Goal: Share content: Share content

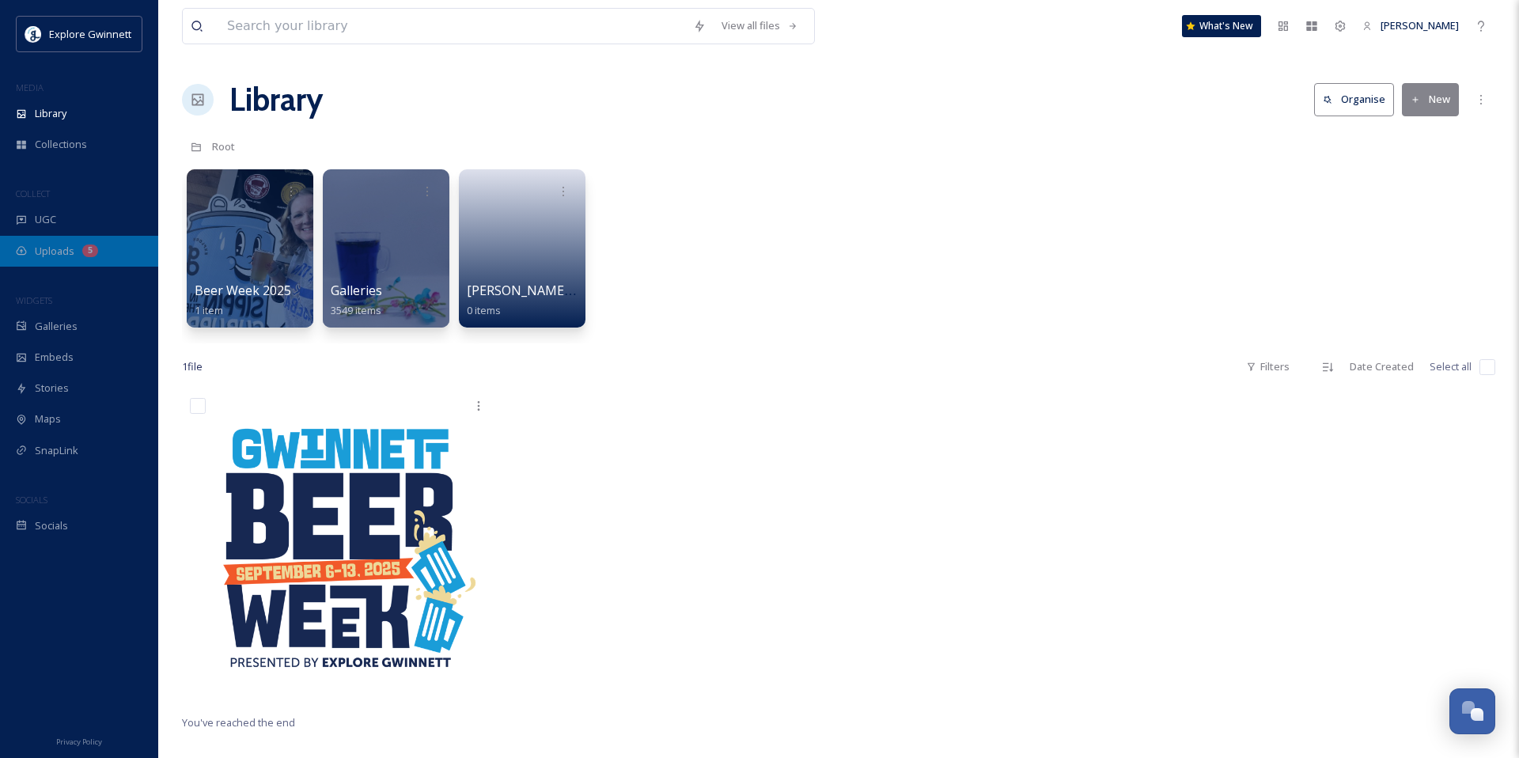
click at [55, 257] on span "Uploads" at bounding box center [55, 251] width 40 height 15
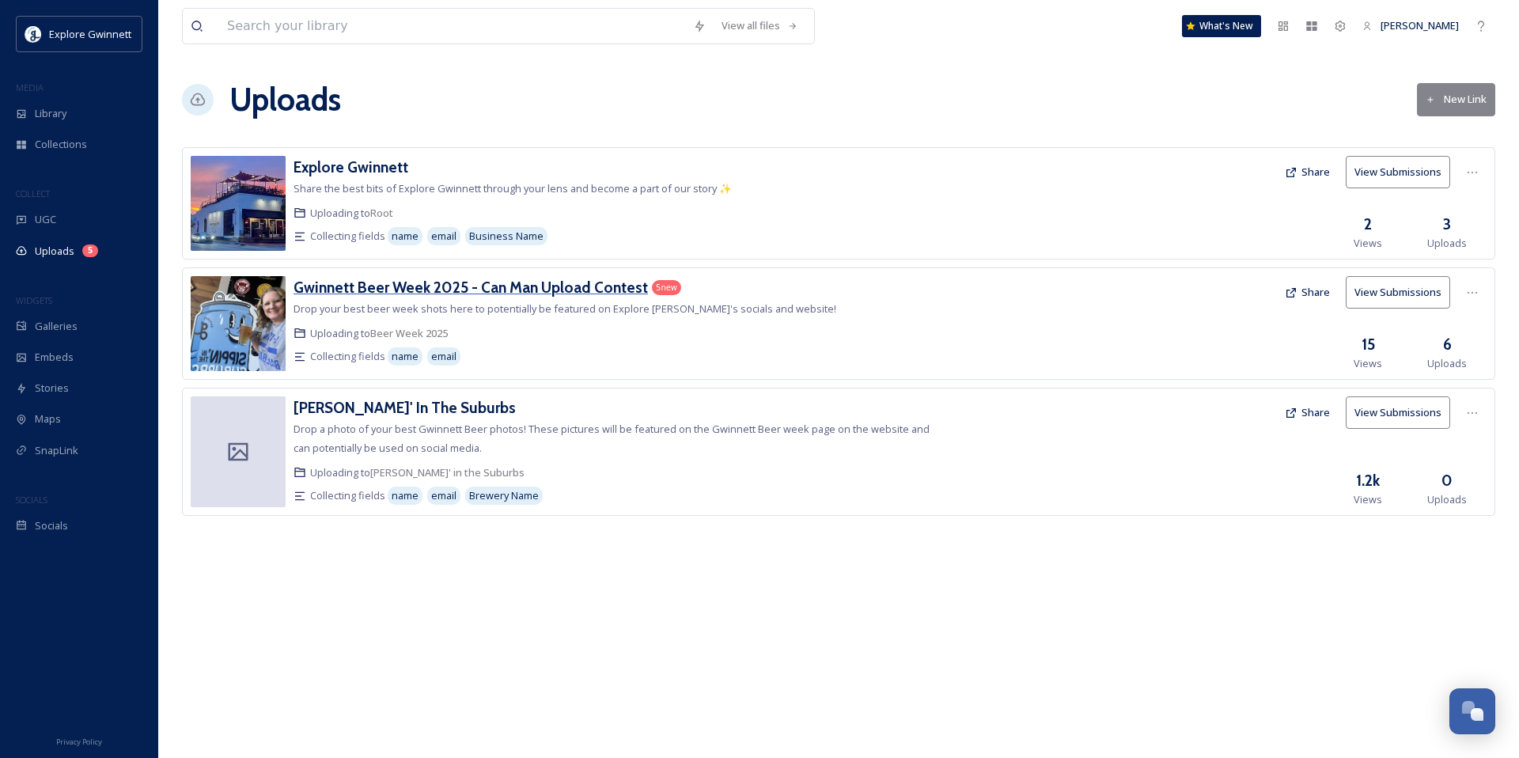
click at [474, 295] on h3 "Gwinnett Beer Week 2025 - Can Man Upload Contest" at bounding box center [470, 287] width 354 height 19
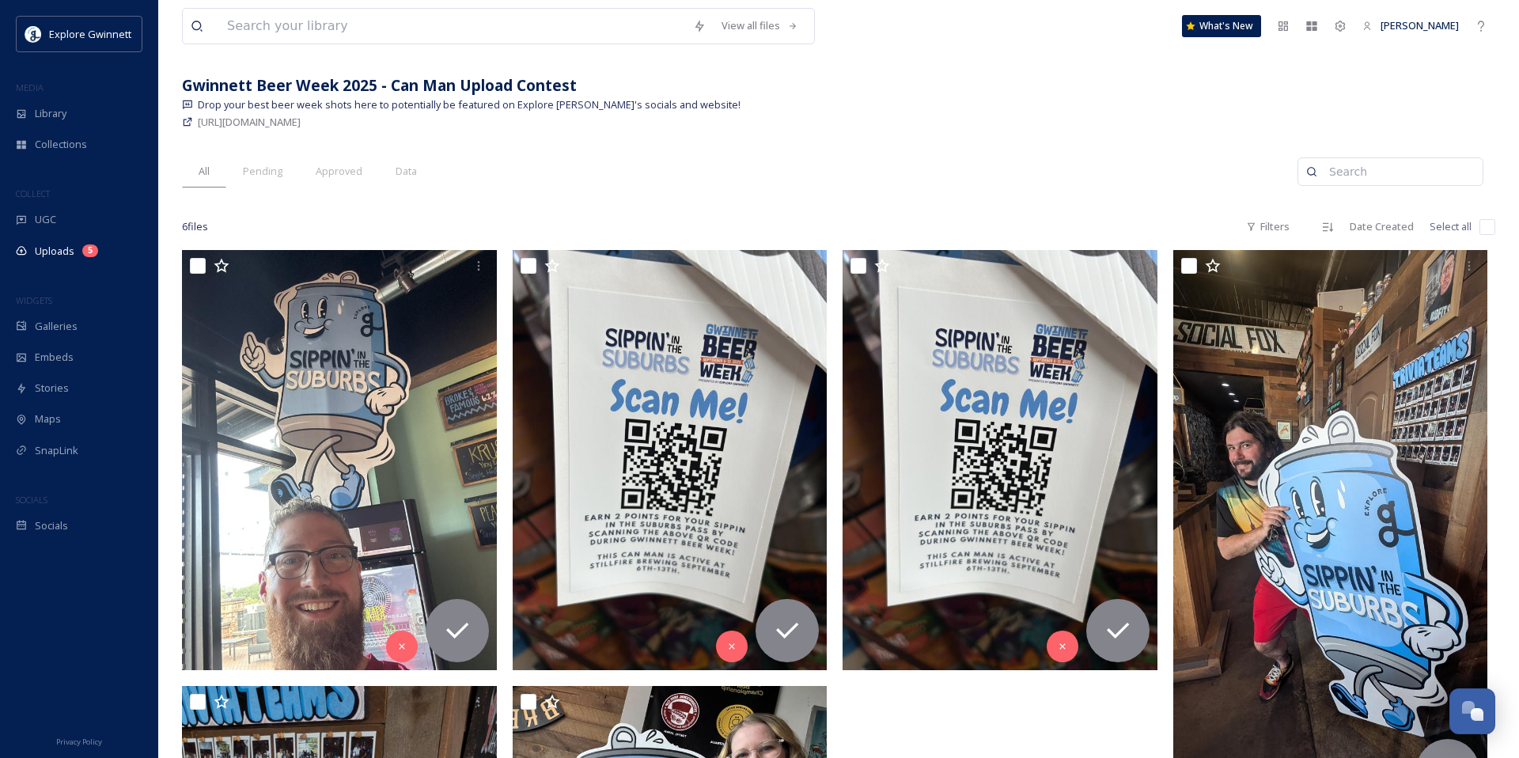
scroll to position [69, 0]
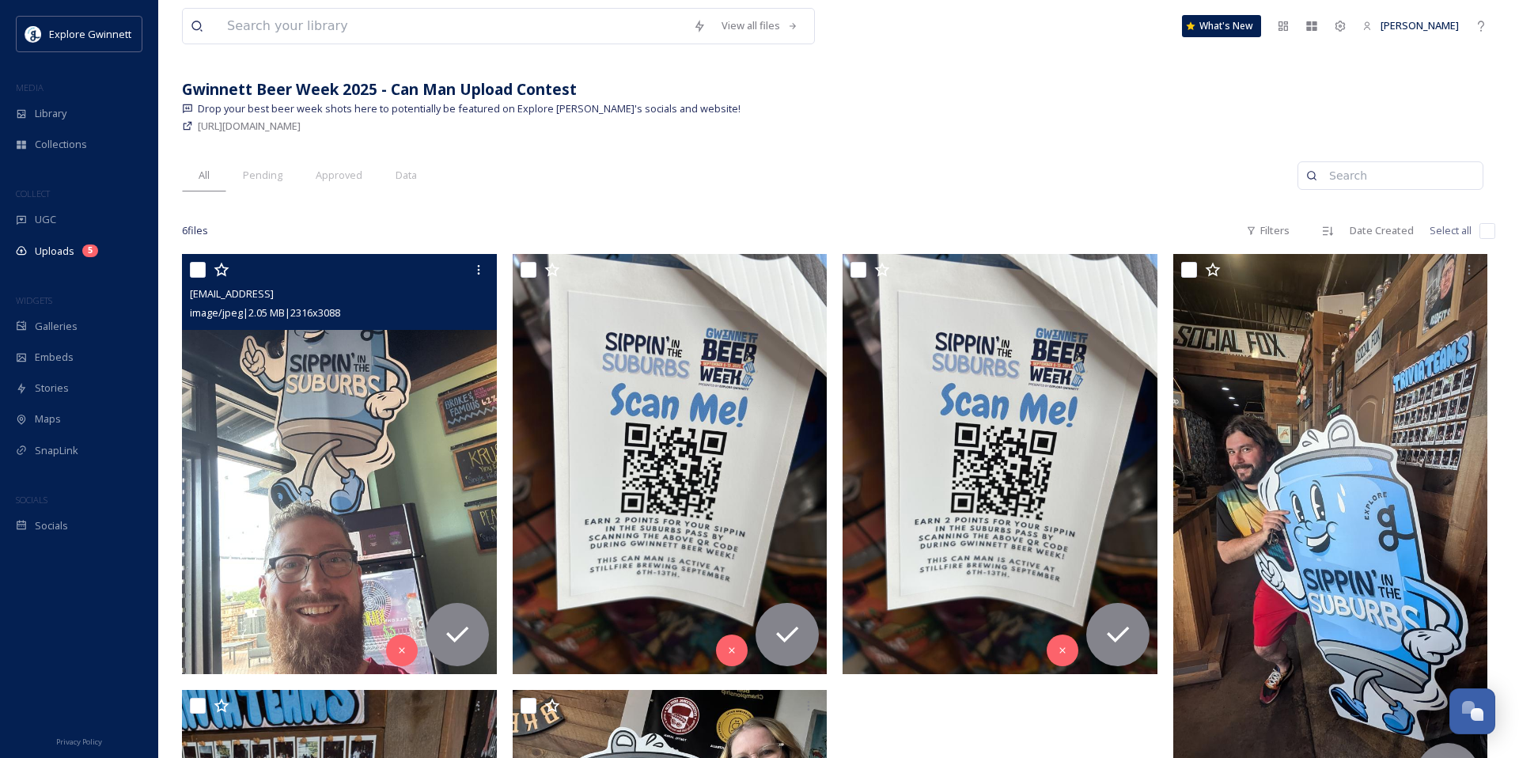
click at [419, 480] on img at bounding box center [339, 463] width 315 height 419
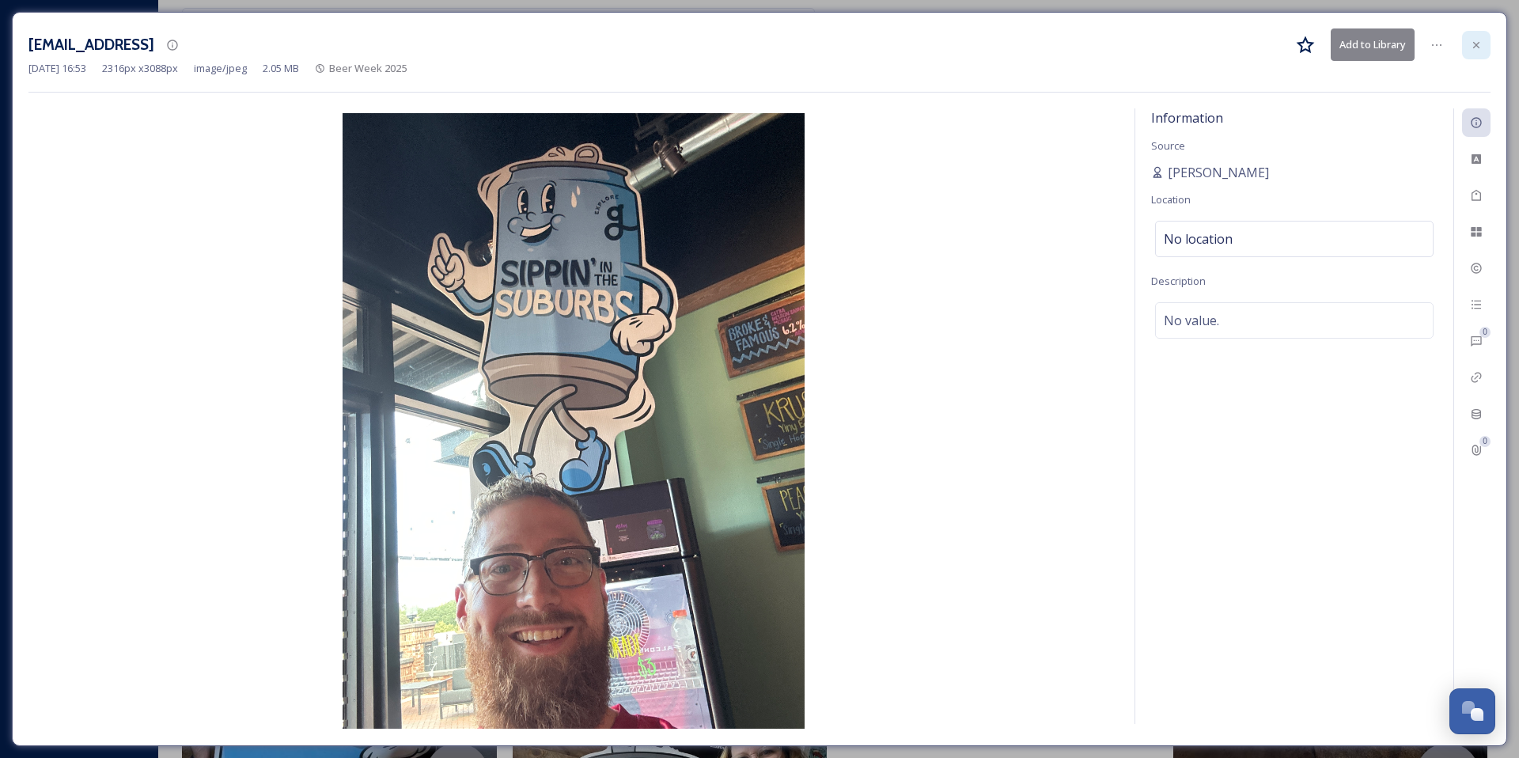
click at [588, 50] on icon at bounding box center [1476, 45] width 13 height 13
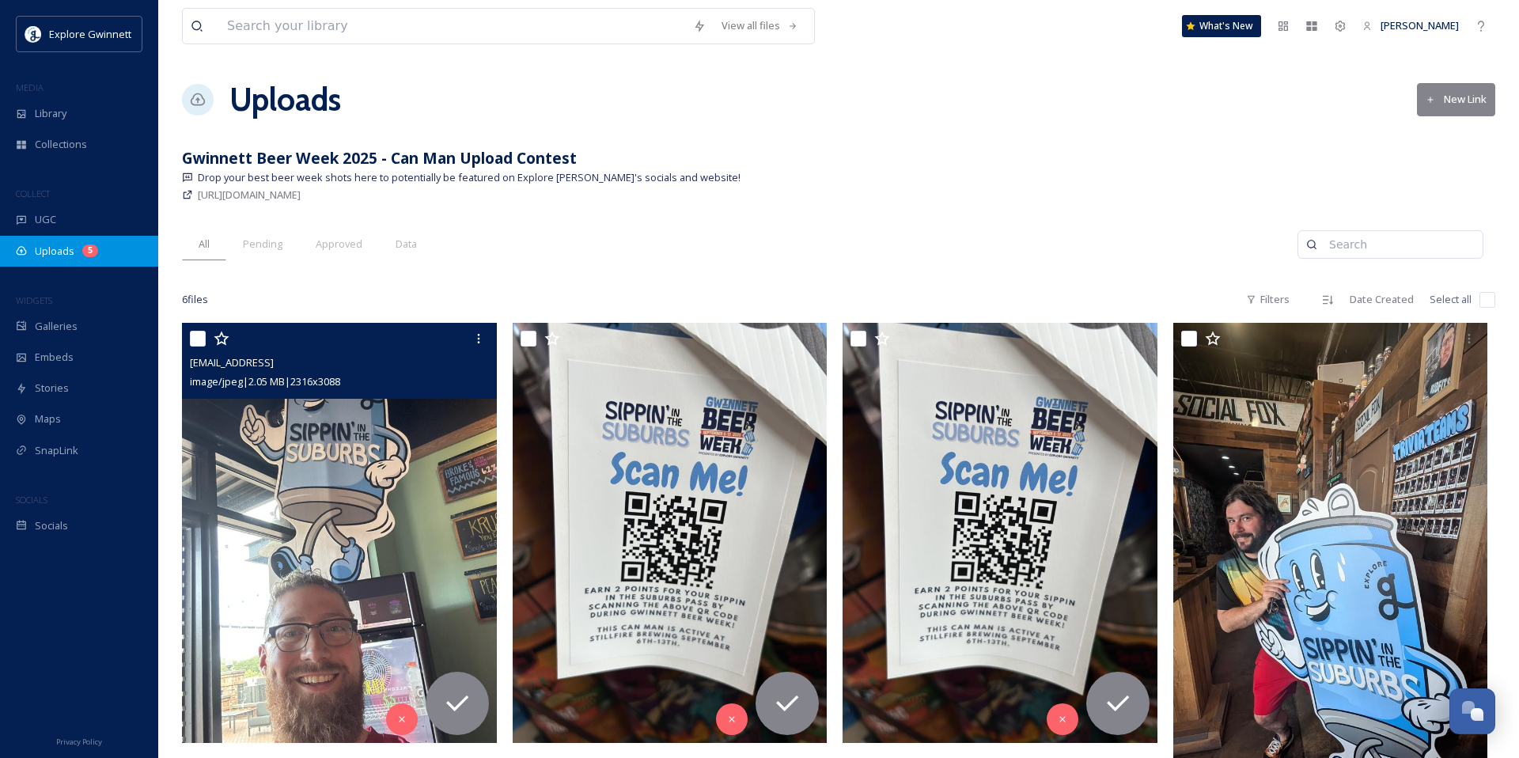
click at [48, 252] on span "Uploads" at bounding box center [55, 251] width 40 height 15
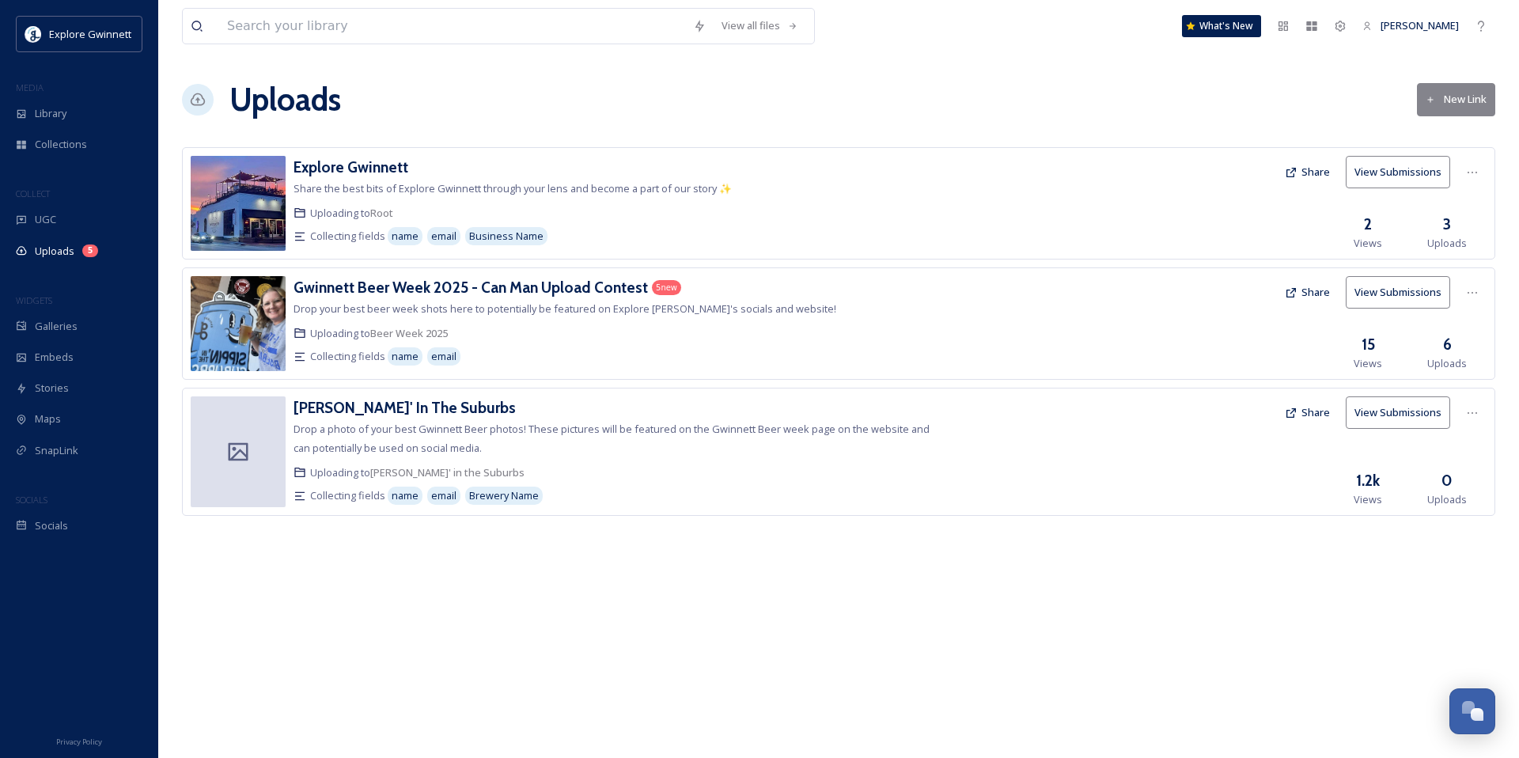
click at [588, 104] on button "New Link" at bounding box center [1456, 99] width 78 height 32
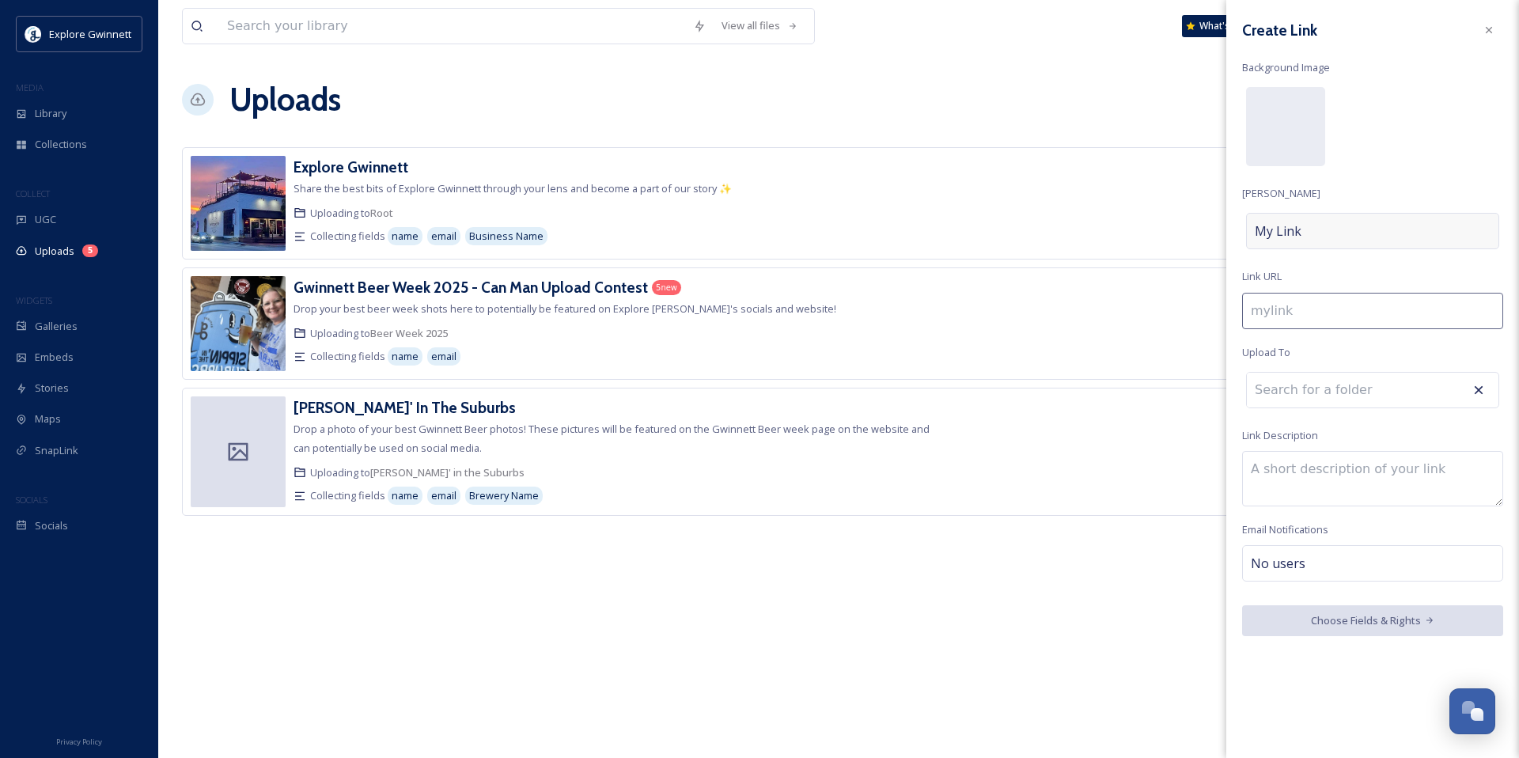
click at [588, 232] on div "My Link" at bounding box center [1372, 231] width 253 height 36
type input "n"
type input "N"
type input "no"
type input "No"
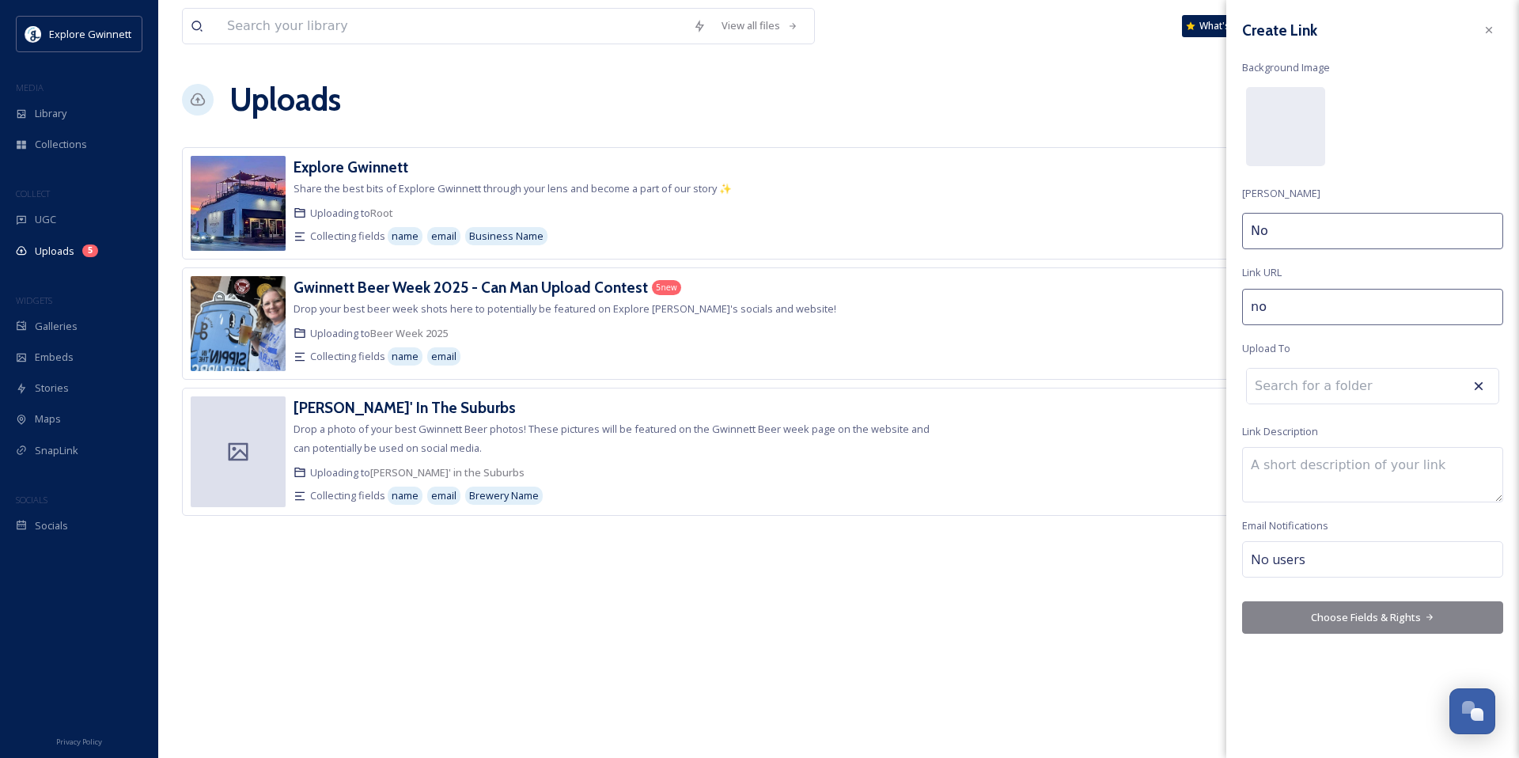
type input "not"
type input "Not"
type input "not-"
type input "Not"
type input "not-y"
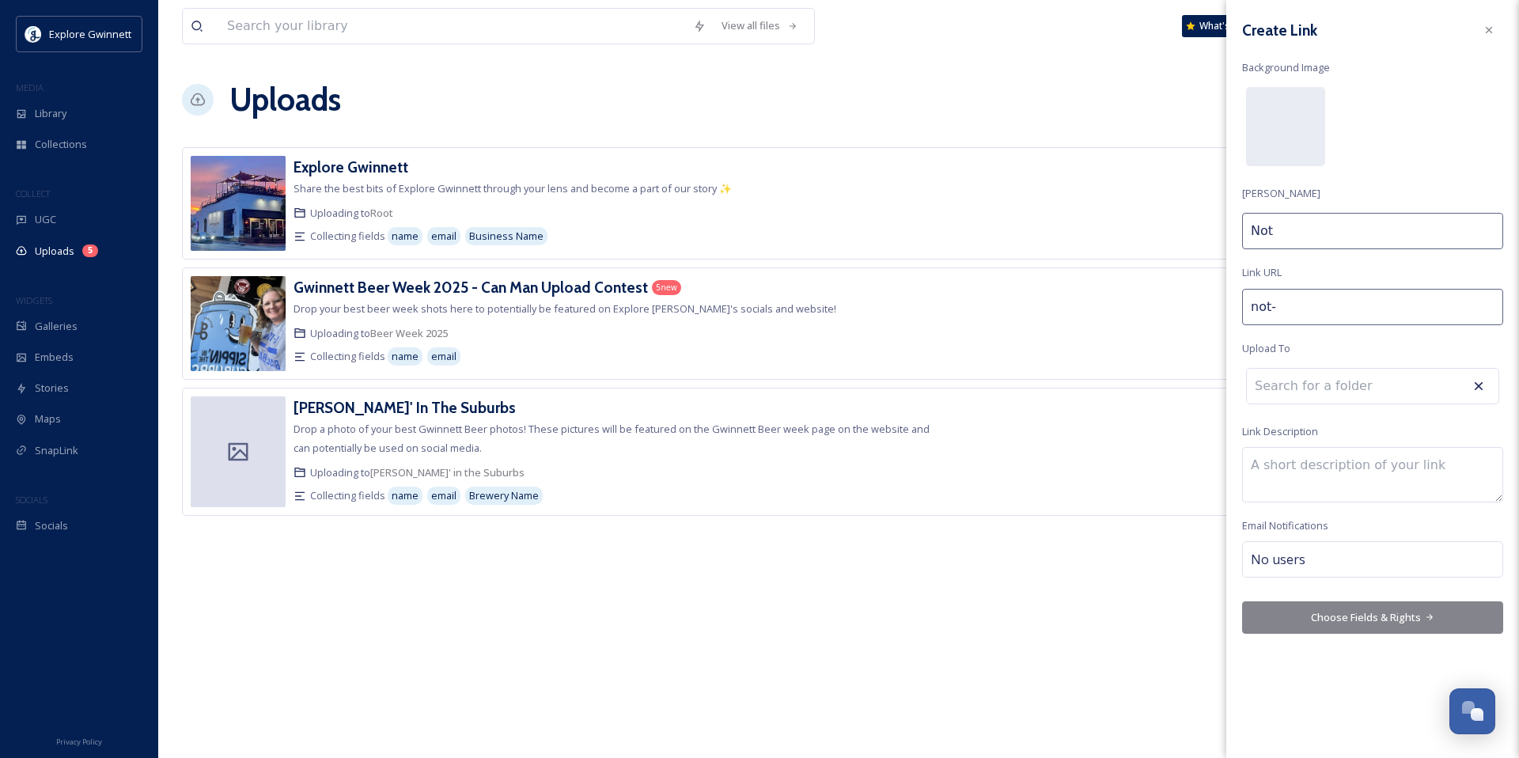
type input "Not Y"
type input "not-yo"
type input "Not Yo"
type input "not-you"
type input "Not You"
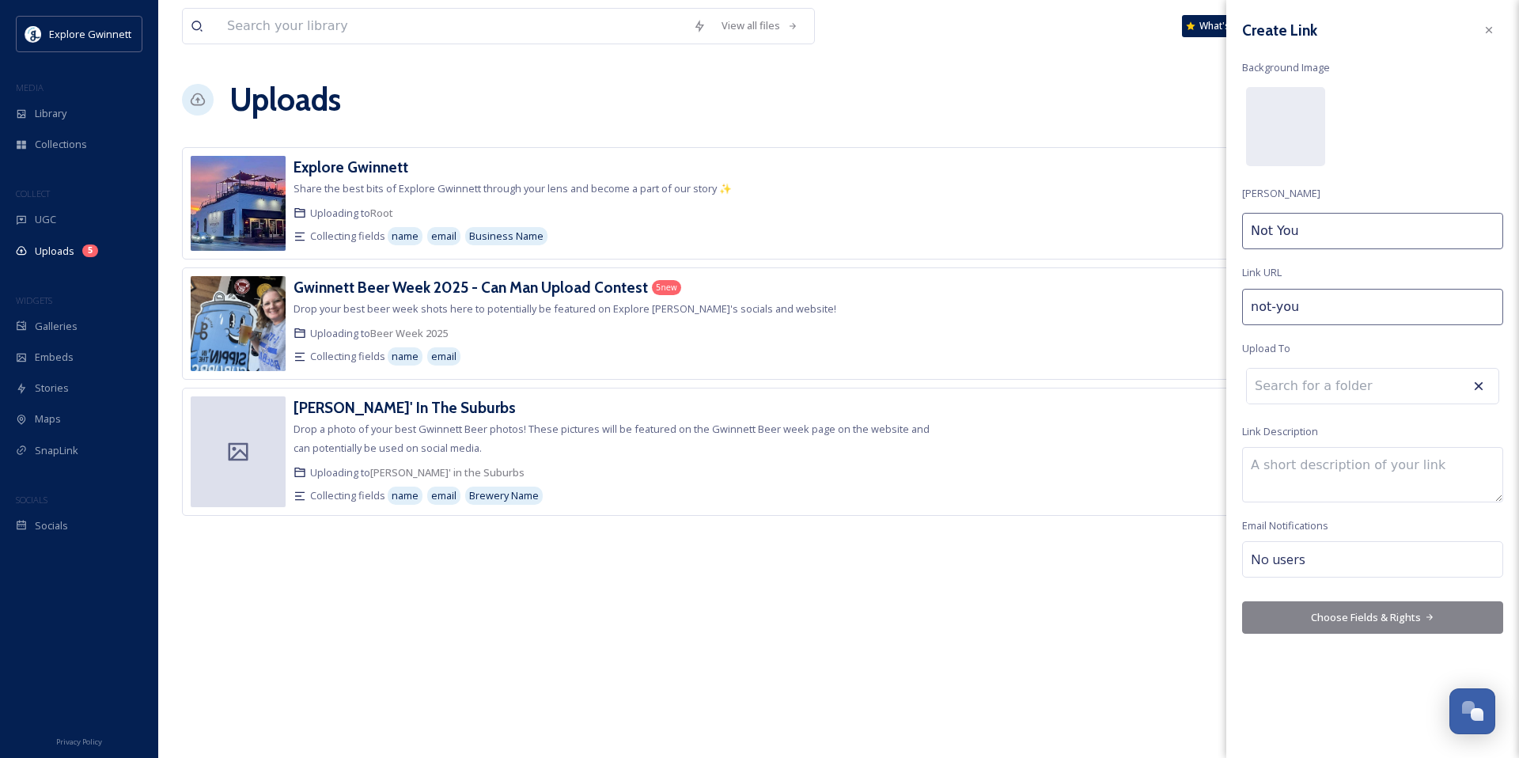
type input "not-your"
type input "Not Your"
type input "not-your-"
type input "Not Your"
type input "not-your-m"
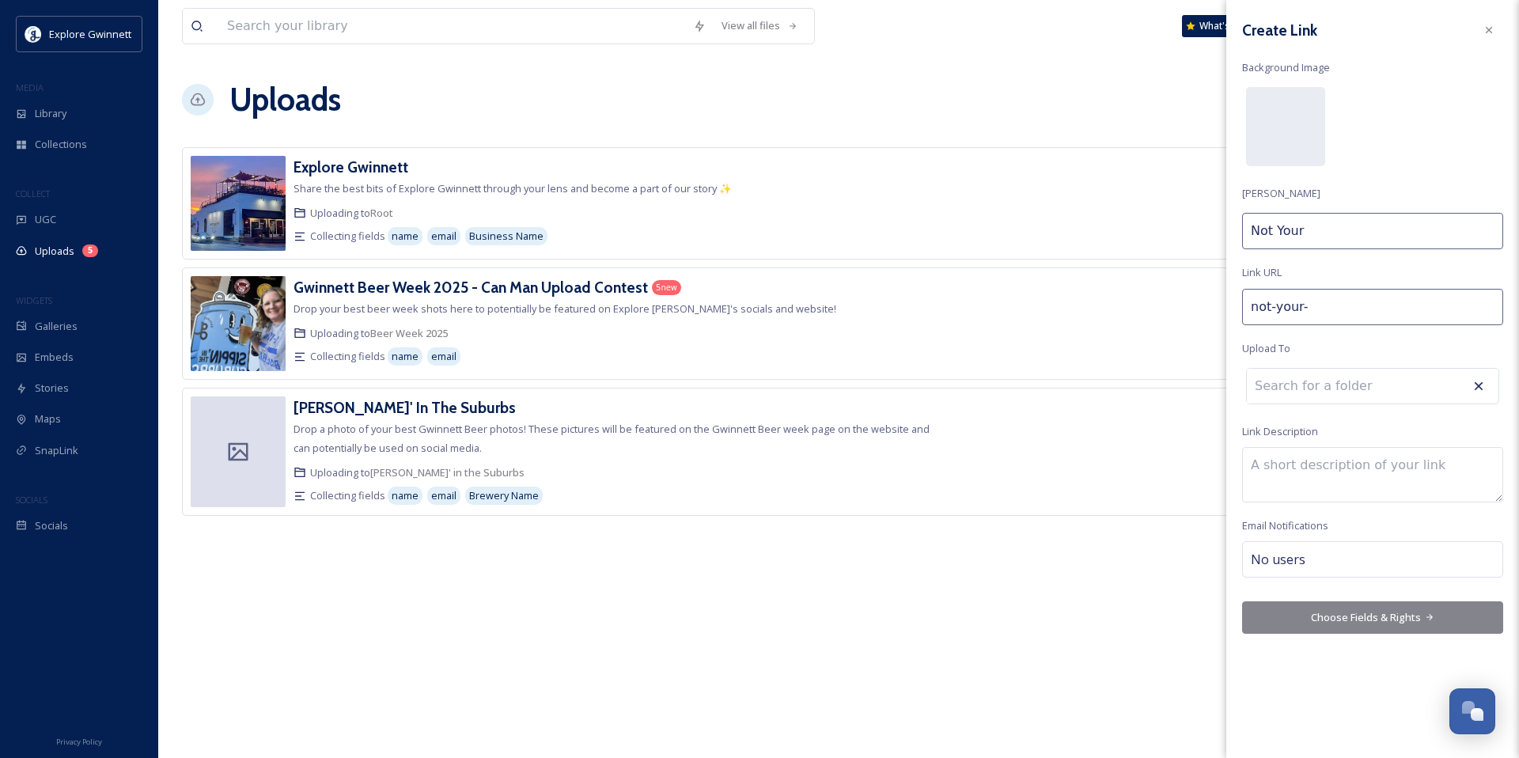
type input "Not Your M"
type input "not-your-mo"
type input "Not Your Mo"
type input "not-your-mot"
type input "Not Your Mot"
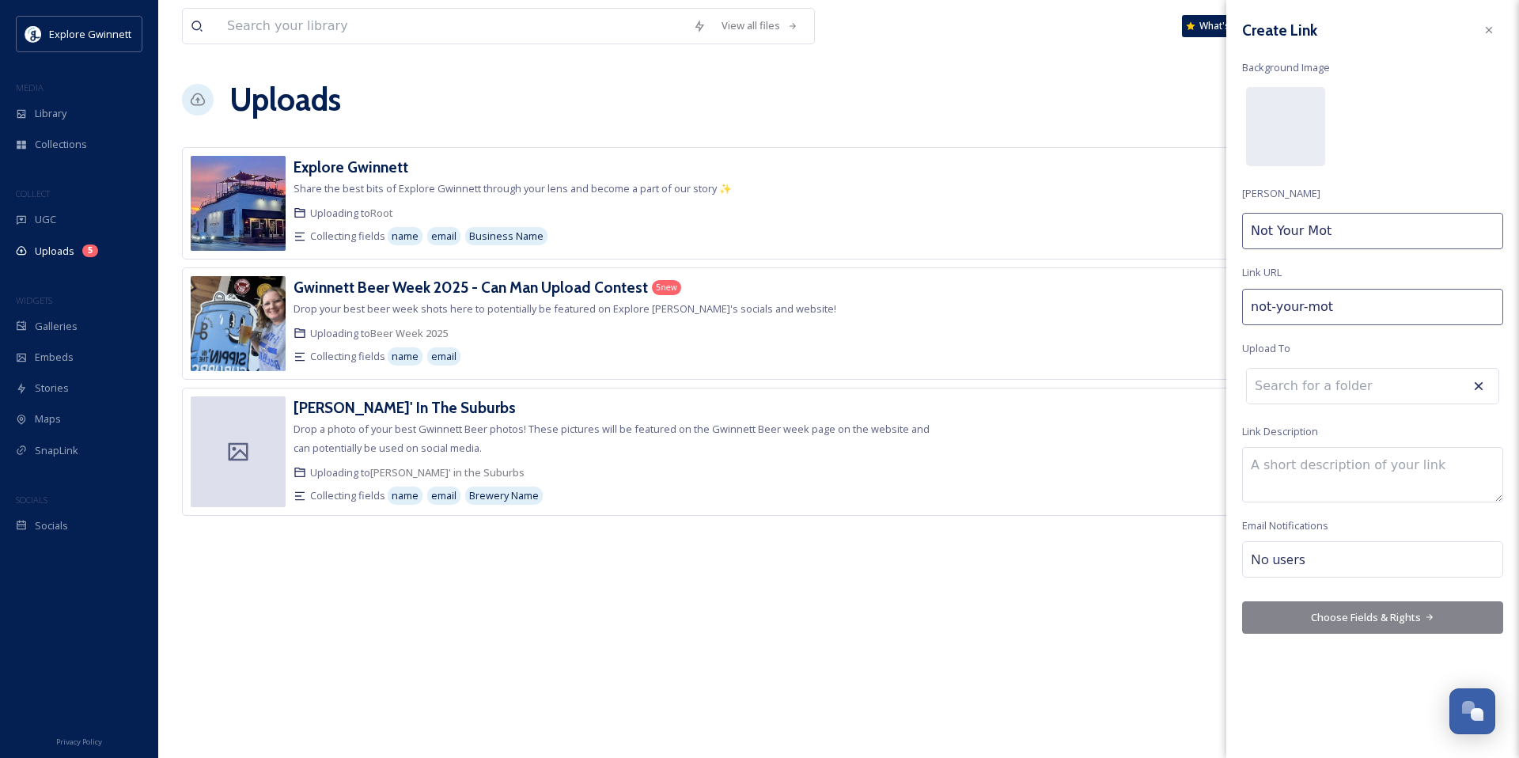
type input "not-your-moth"
type input "Not Your Moth"
type input "not-your-mothe"
type input "Not Your Mothe"
type input "not-your-mother"
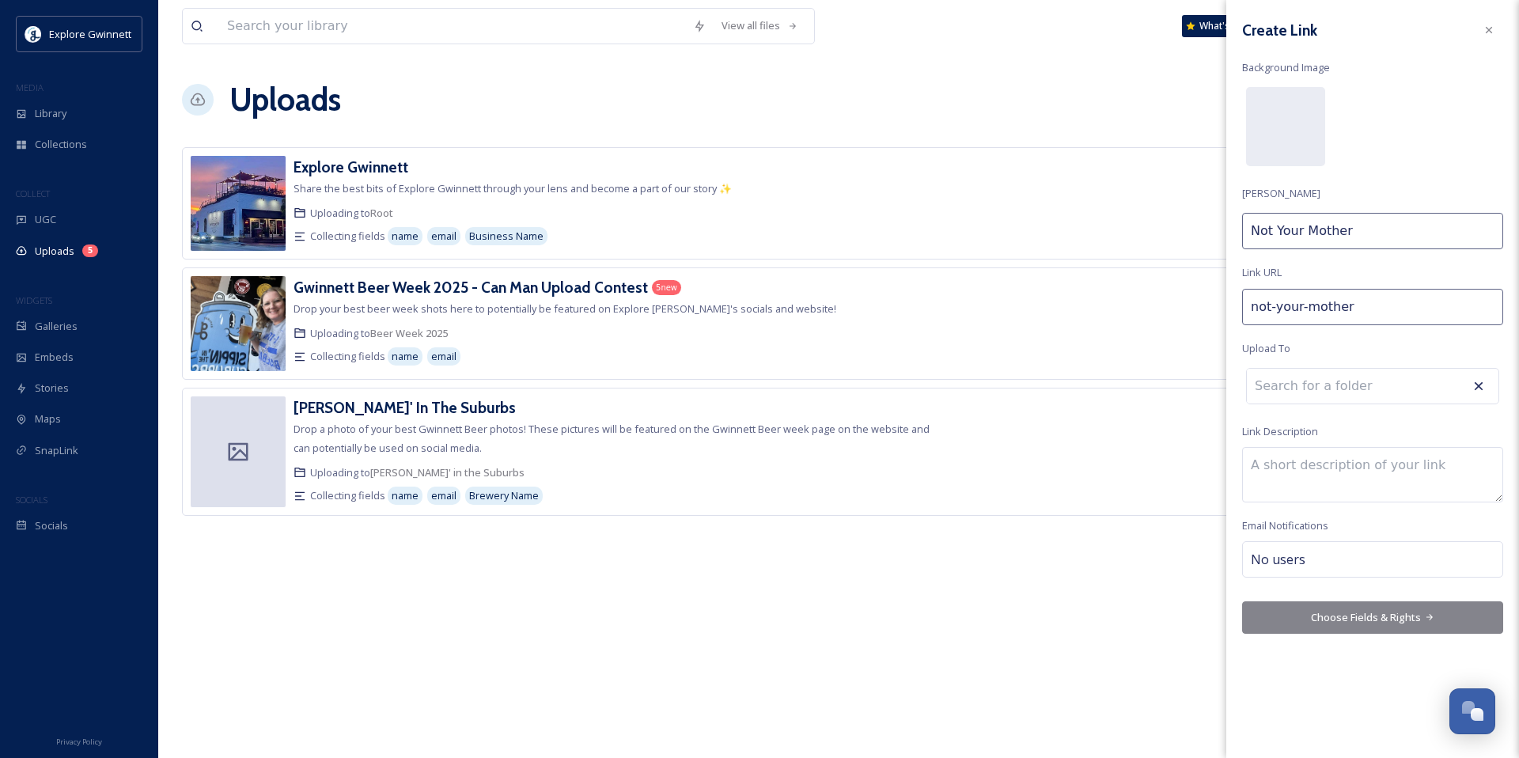
type input "Not Your Mother'"
type input "not-your-mothers"
type input "Not Your Mother's"
type input "not-your-mothers-"
type input "Not Your Mother's"
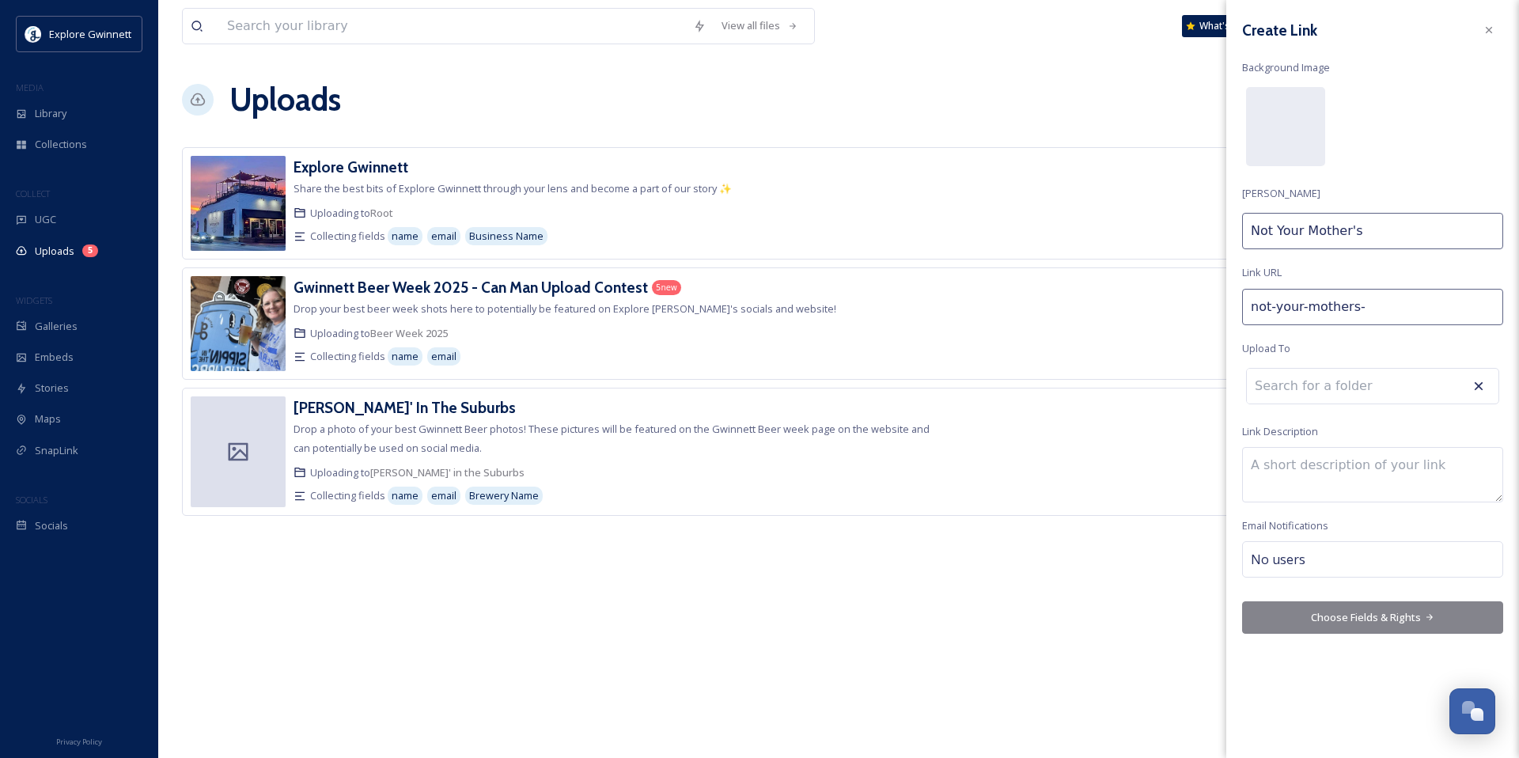
type input "not-your-mothers-a"
type input "Not Your Mother's A"
type input "not-your-mothers-ar"
type input "Not Your Mother's Ar"
type input "not-your-mothers-art"
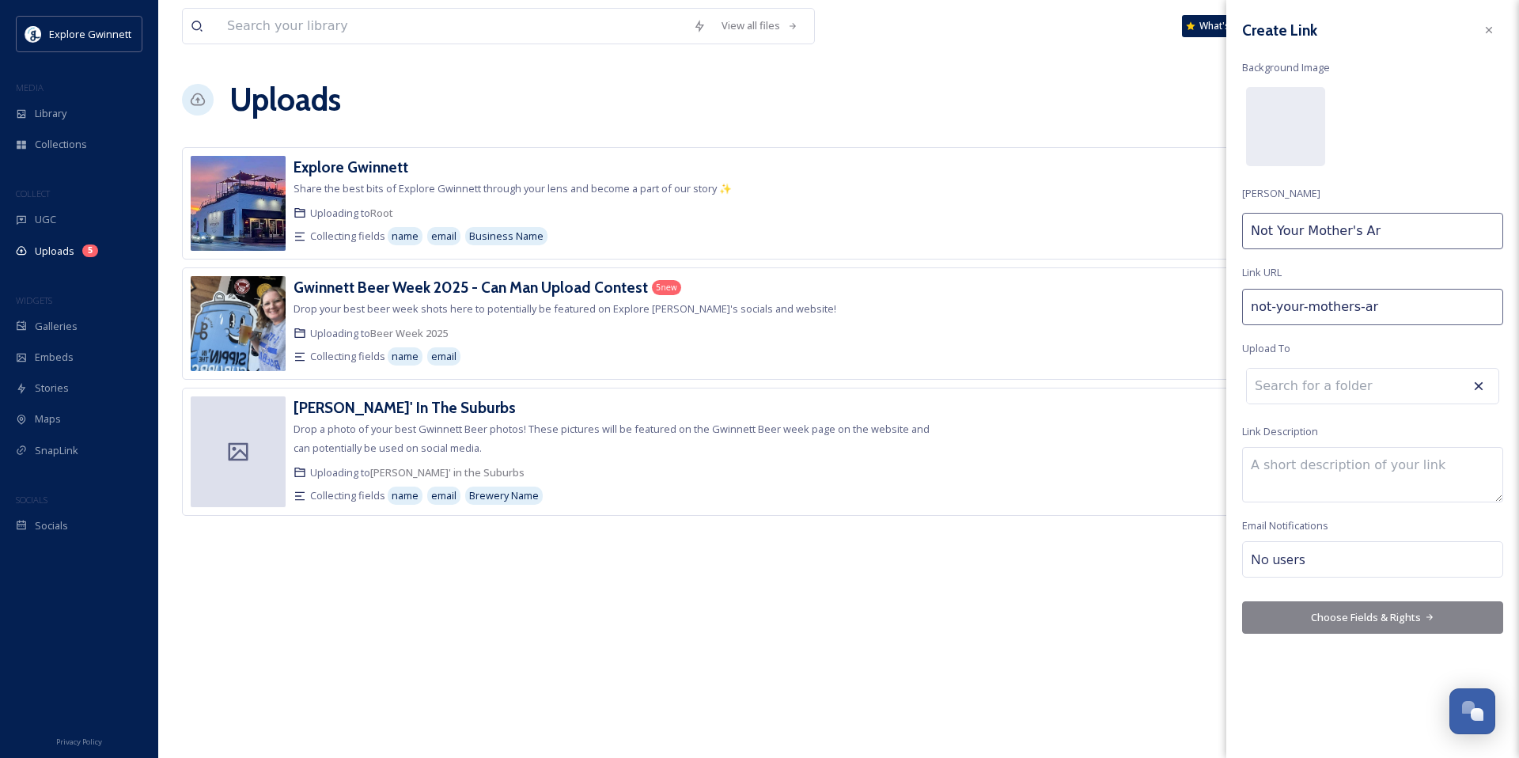
type input "Not Your Mother's Art"
type input "not-your-mothers-art-"
type input "Not Your Mother's Art"
type input "not-your-mothers-art-f"
type input "Not Your Mother's Art F"
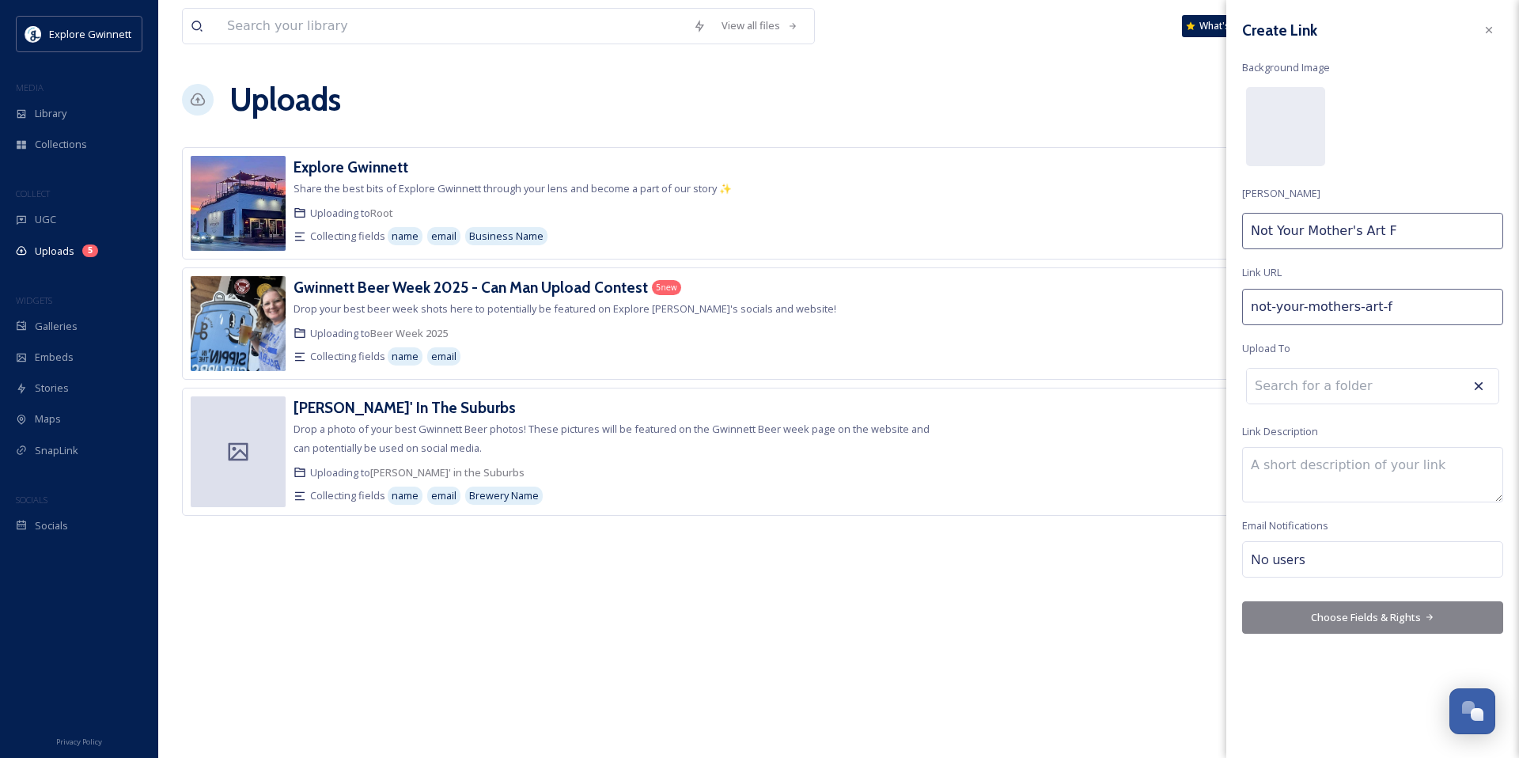
type input "not-your-mothers-art-fe"
type input "Not Your Mother's Art Fe"
type input "not-your-mothers-art-fes"
type input "Not Your Mother's Art Fes"
type input "not-your-mothers-art-fest"
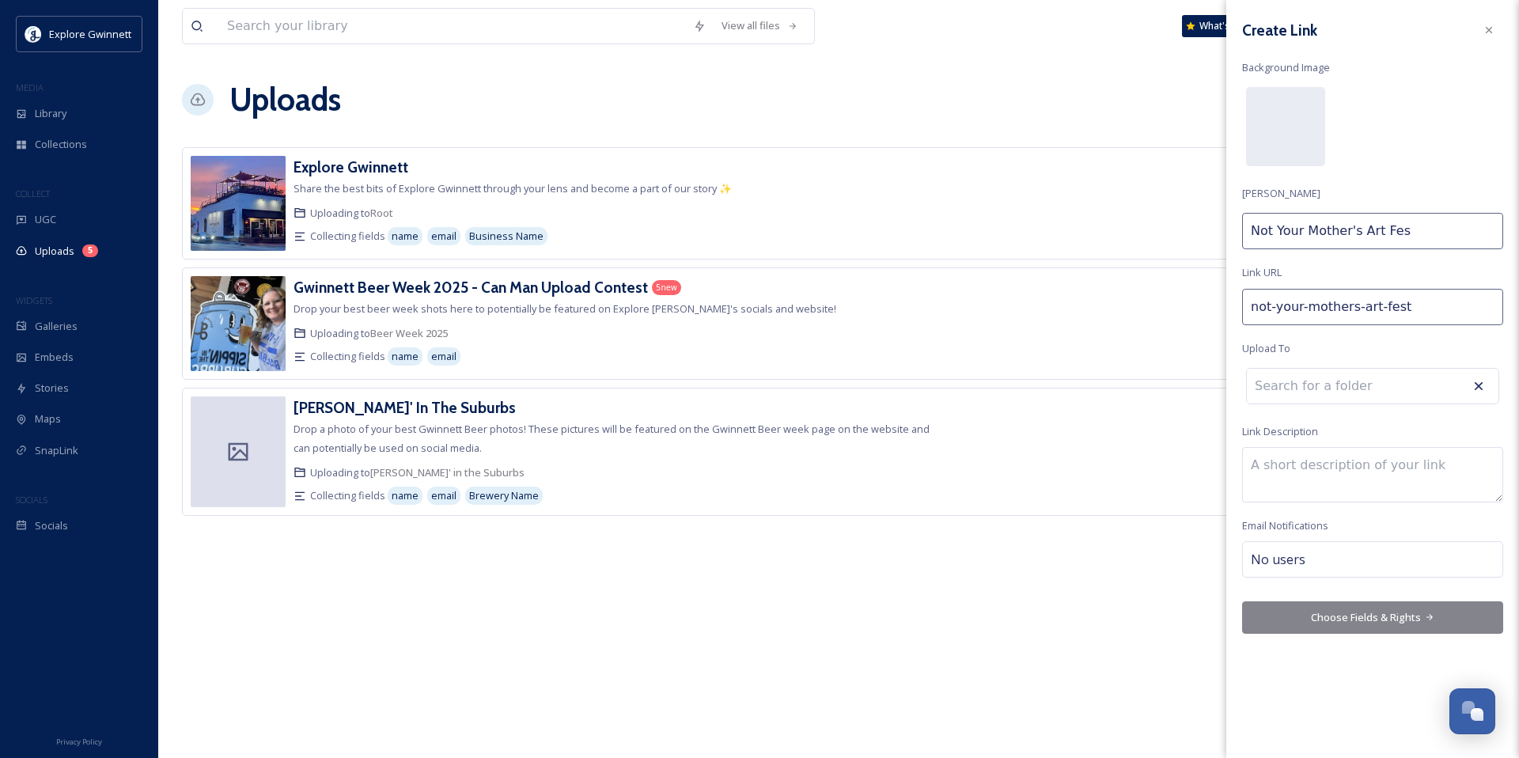
type input "Not Your Mother's Art Fest"
click at [588, 385] on input at bounding box center [1333, 386] width 174 height 35
click at [588, 470] on textarea at bounding box center [1372, 478] width 261 height 55
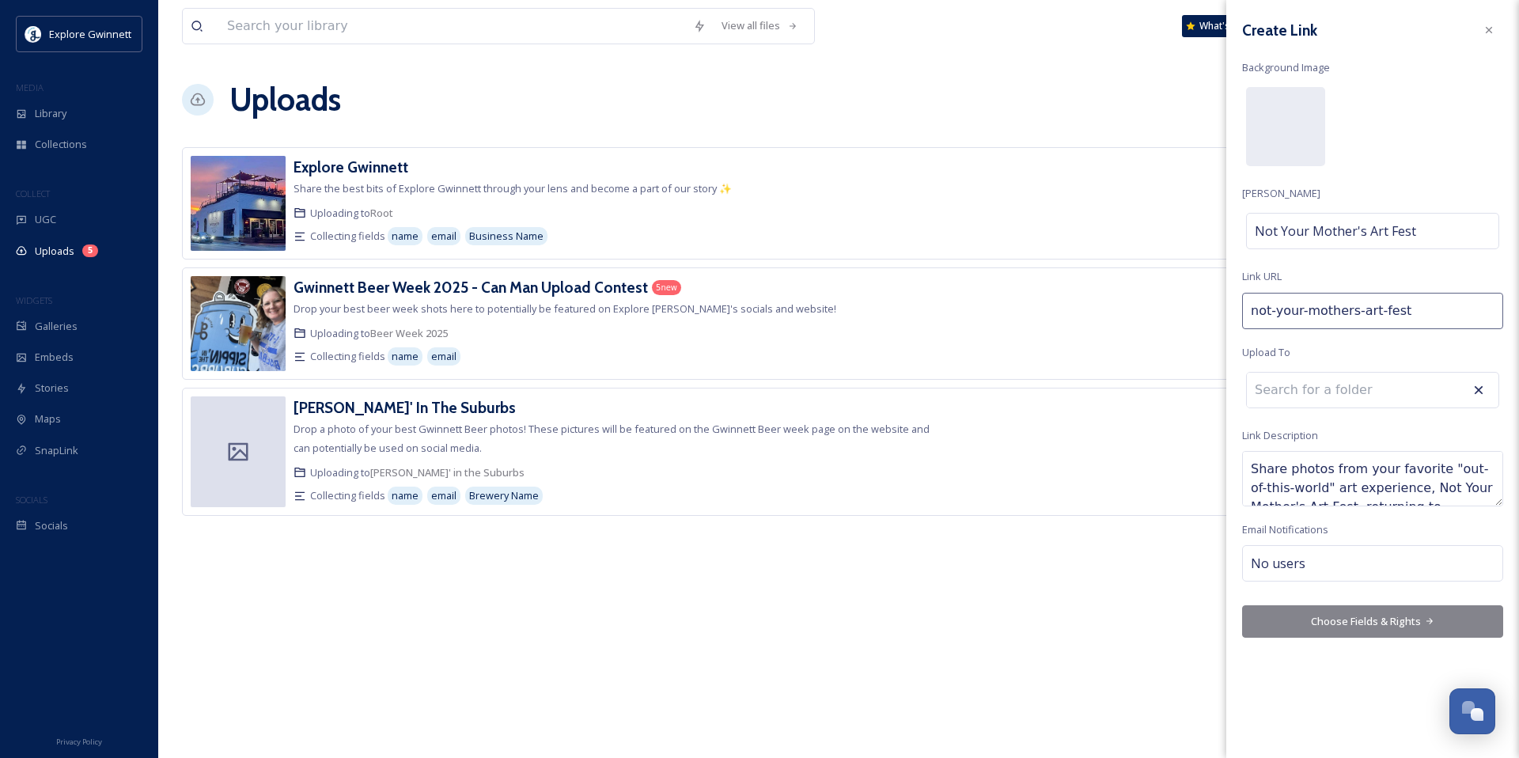
scroll to position [38, 0]
type textarea "Share photos from your favorite "out-of-this-world" art experience, Not Your Mo…"
click at [588, 583] on button "Choose Fields & Rights" at bounding box center [1372, 621] width 261 height 32
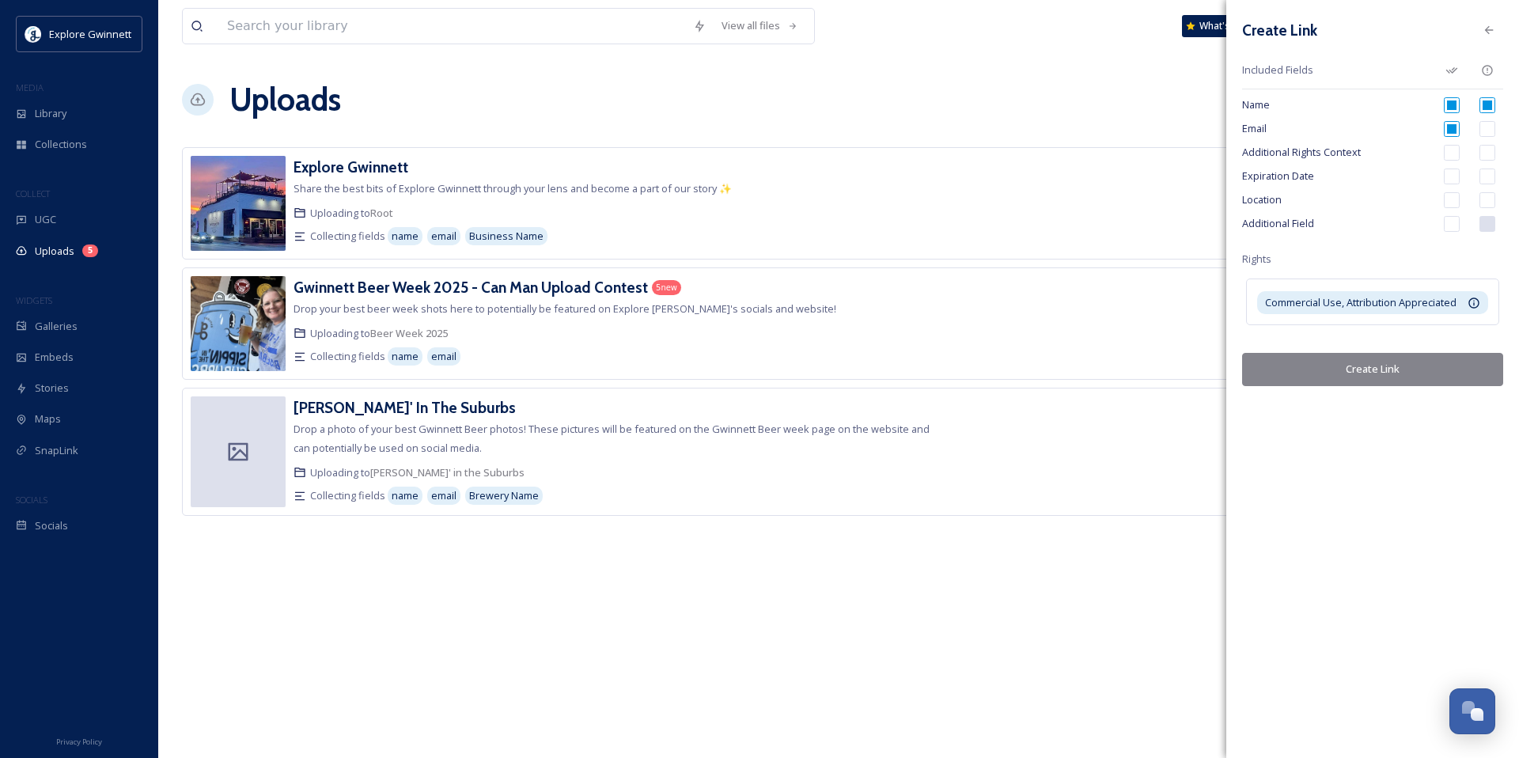
click at [588, 370] on button "Create Link" at bounding box center [1372, 369] width 261 height 32
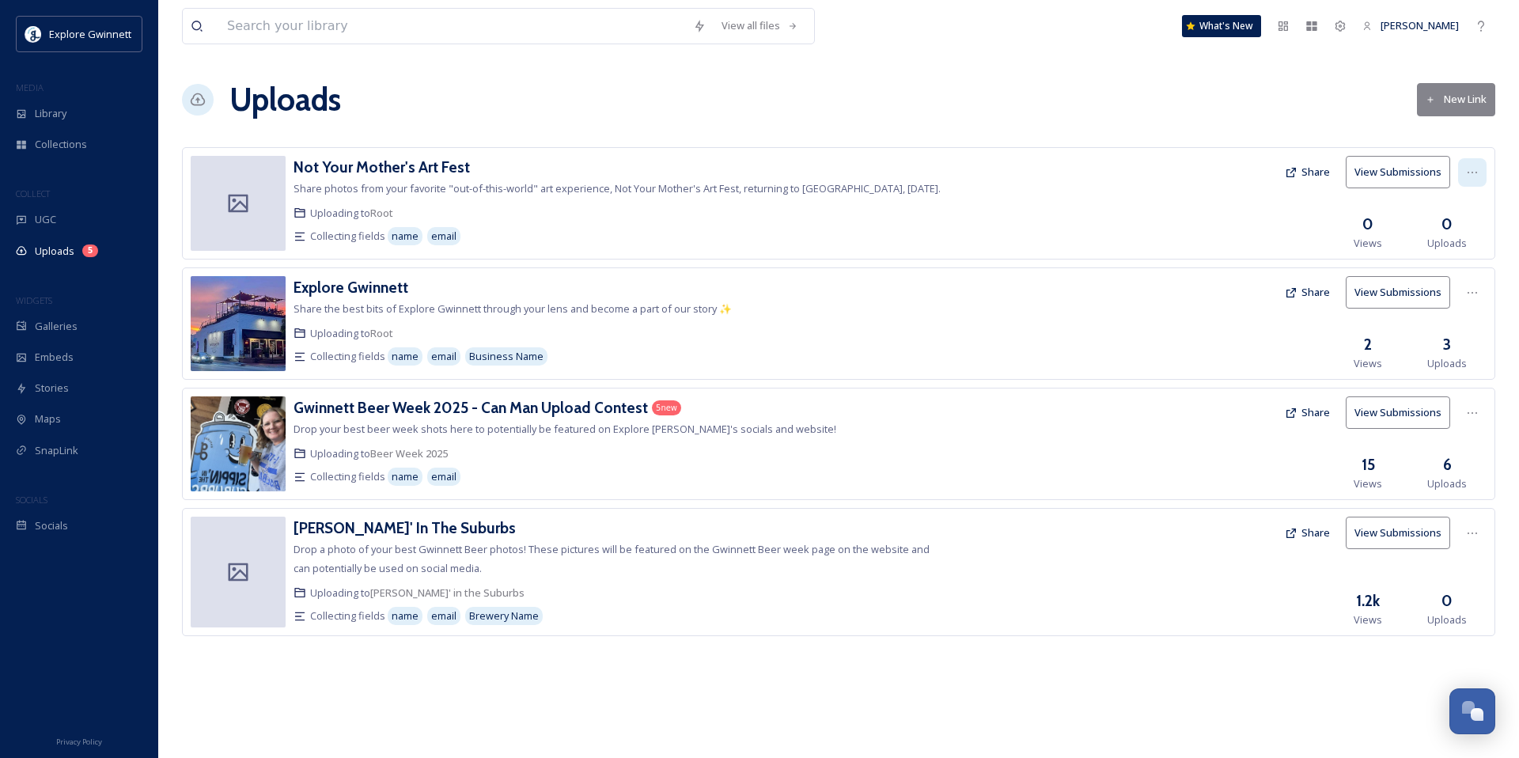
click at [588, 173] on div at bounding box center [1472, 172] width 28 height 28
click at [588, 233] on div "Edit" at bounding box center [1455, 237] width 60 height 31
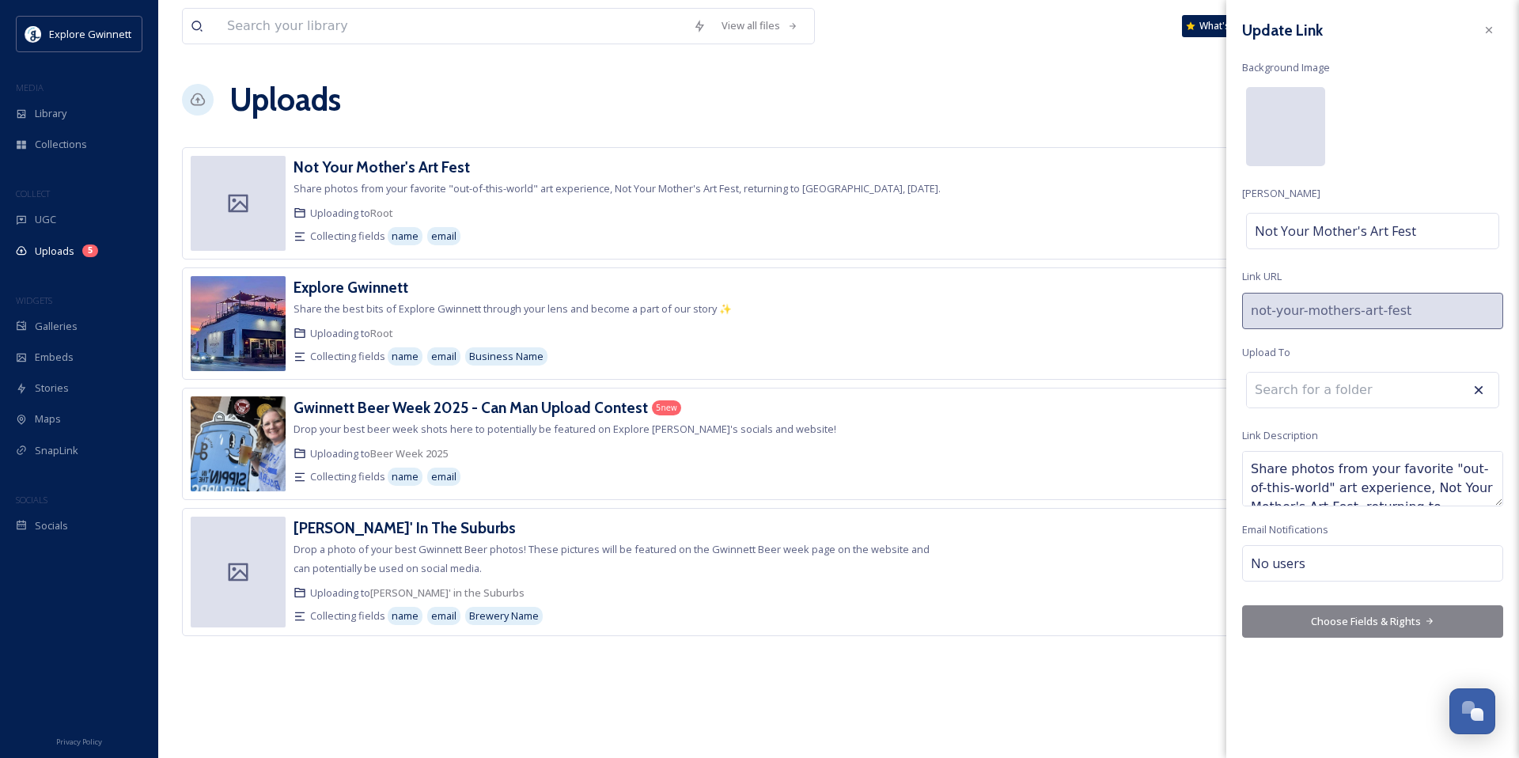
click at [588, 121] on div at bounding box center [1285, 126] width 79 height 79
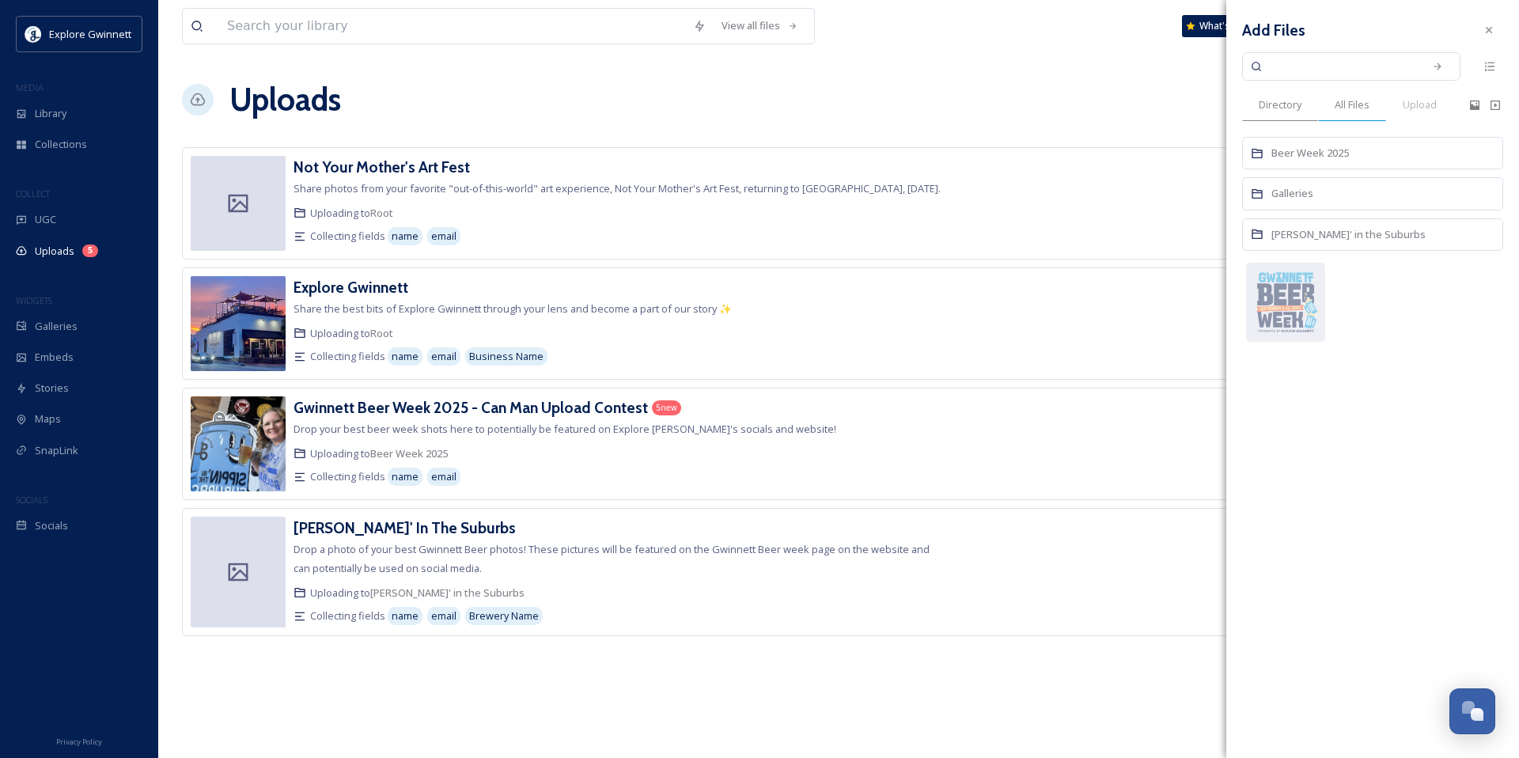
click at [588, 104] on span "All Files" at bounding box center [1351, 104] width 35 height 15
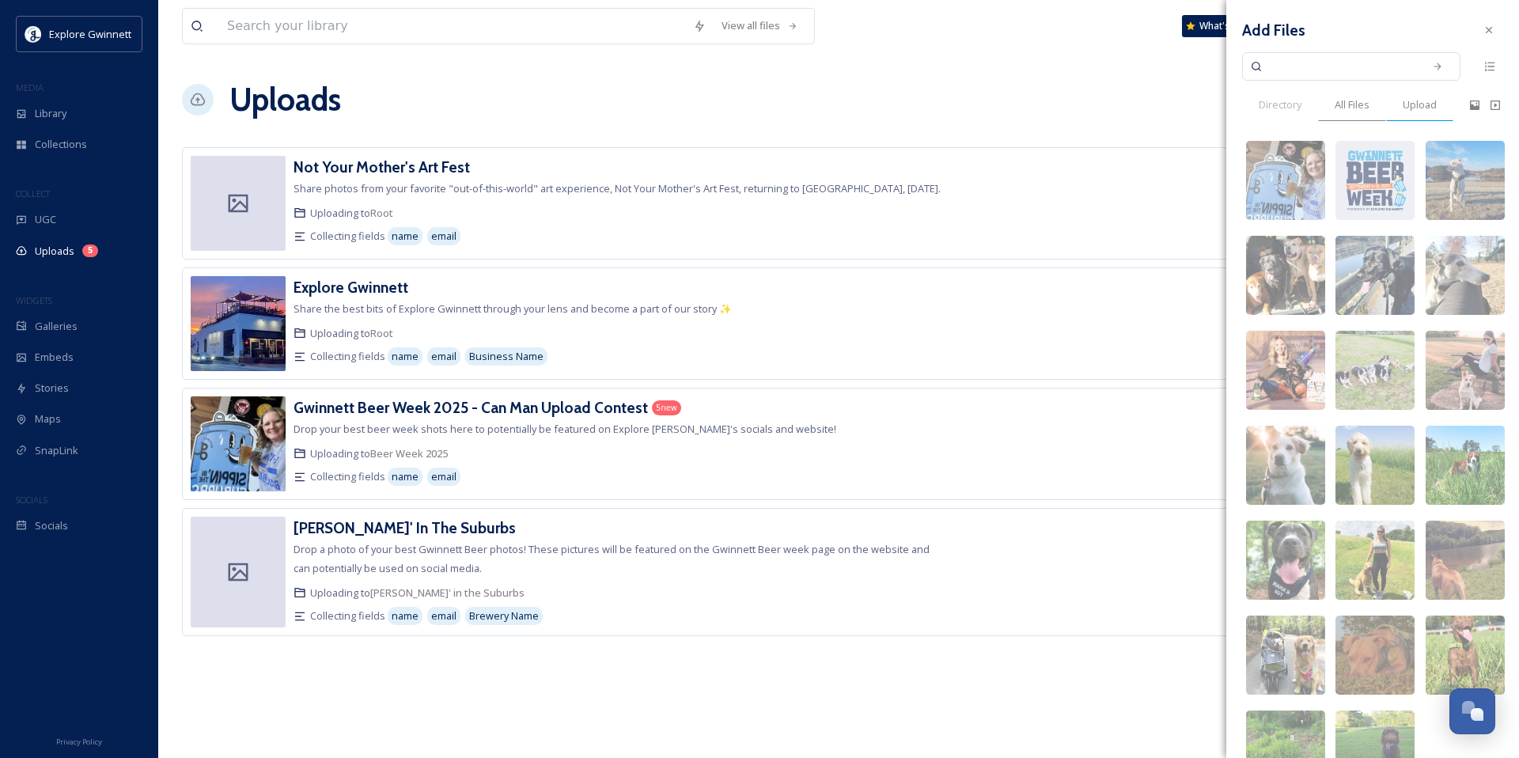
click at [588, 104] on span "Upload" at bounding box center [1419, 104] width 34 height 15
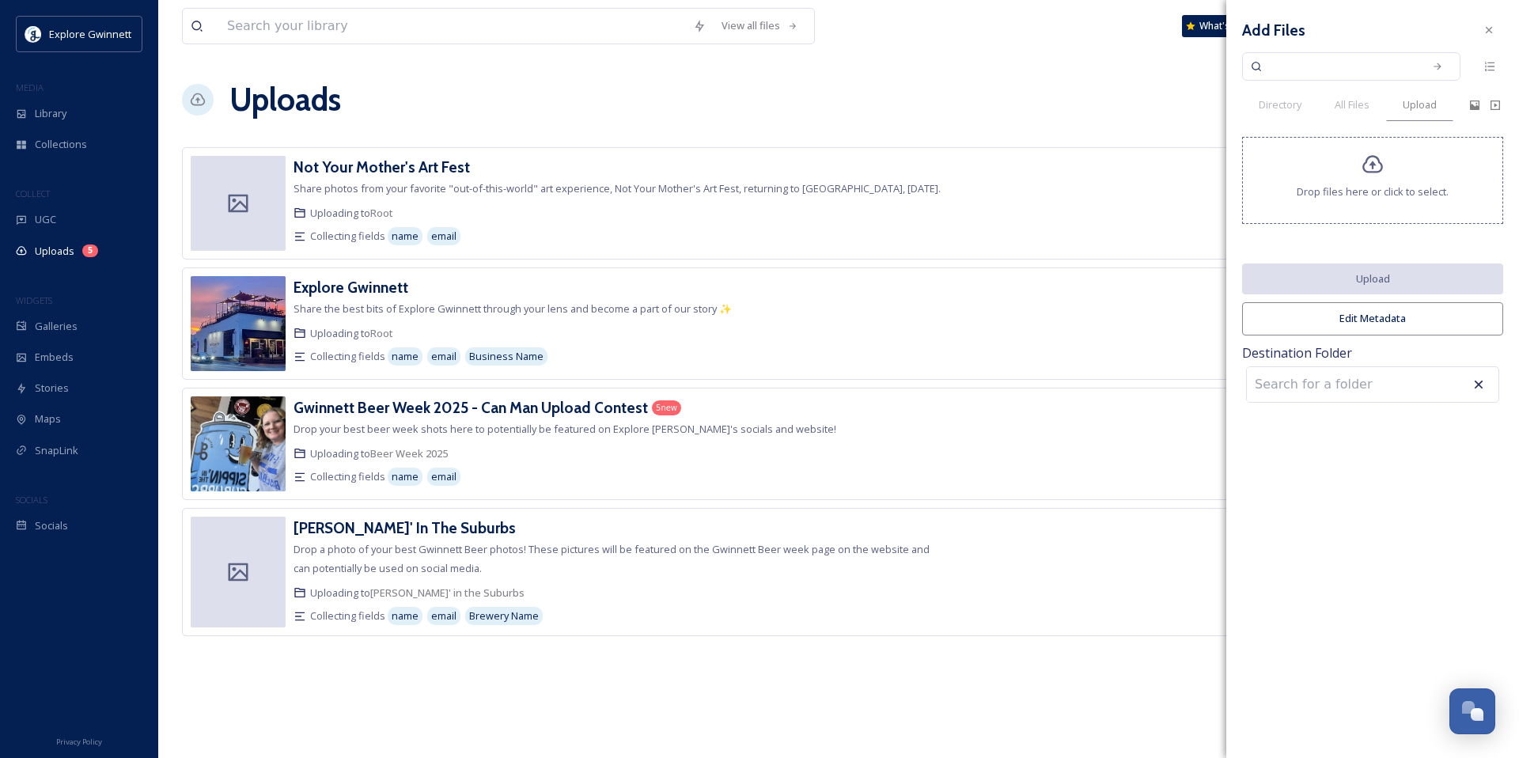
click at [588, 171] on icon at bounding box center [1372, 164] width 23 height 23
click at [588, 218] on div "Drop files here or click to select." at bounding box center [1372, 180] width 261 height 87
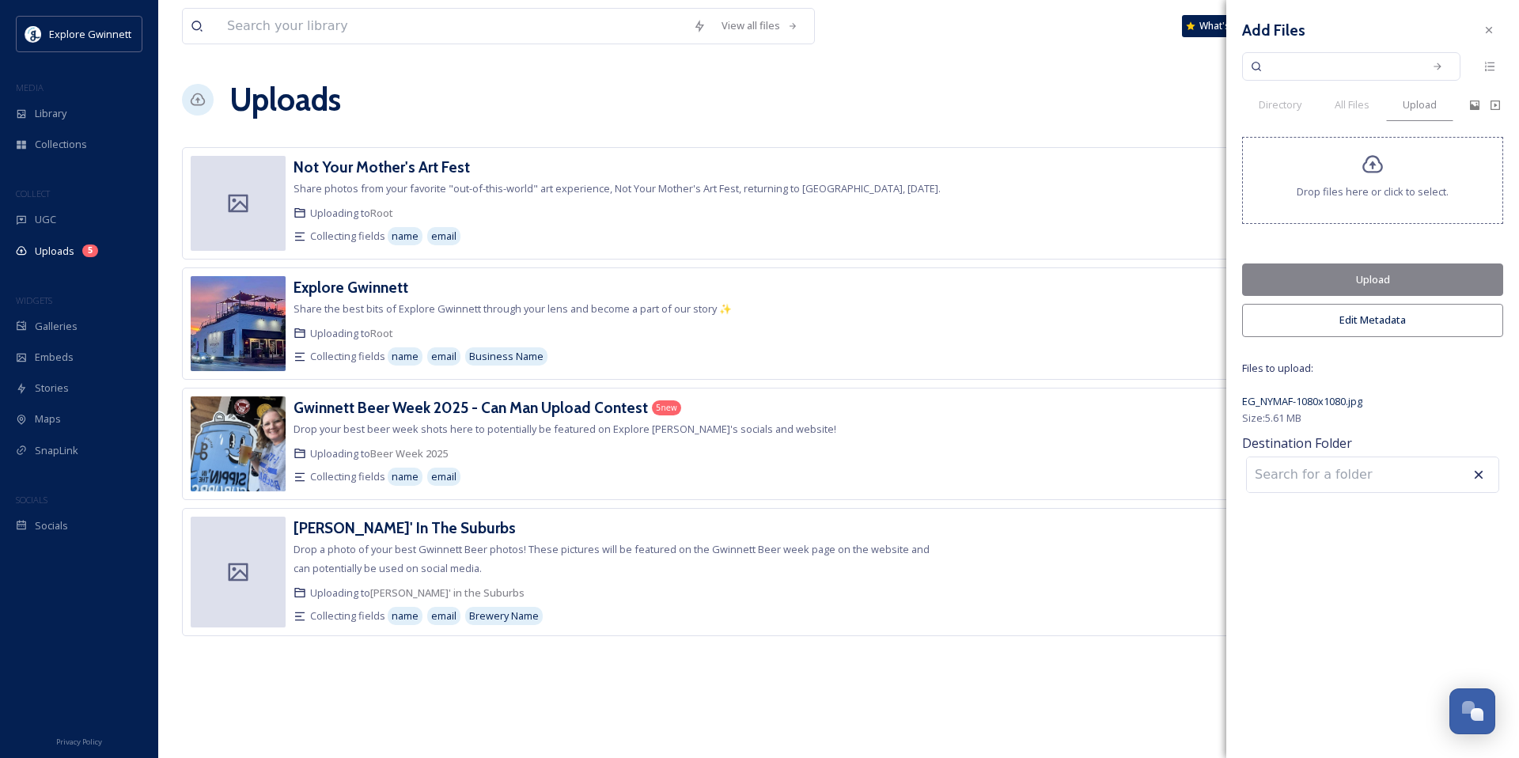
click at [588, 276] on button "Upload" at bounding box center [1372, 279] width 261 height 32
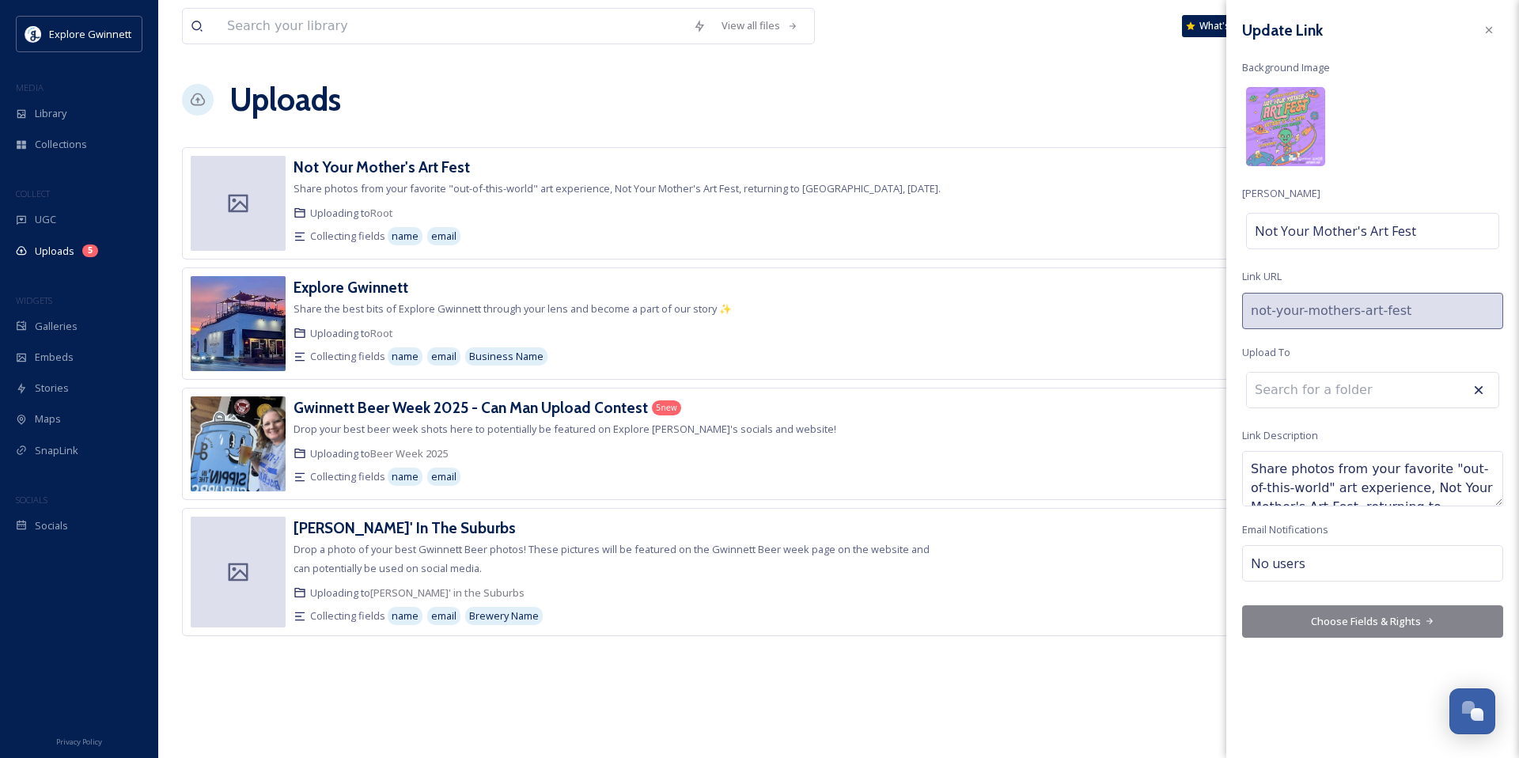
click at [588, 583] on button "Choose Fields & Rights" at bounding box center [1372, 621] width 261 height 32
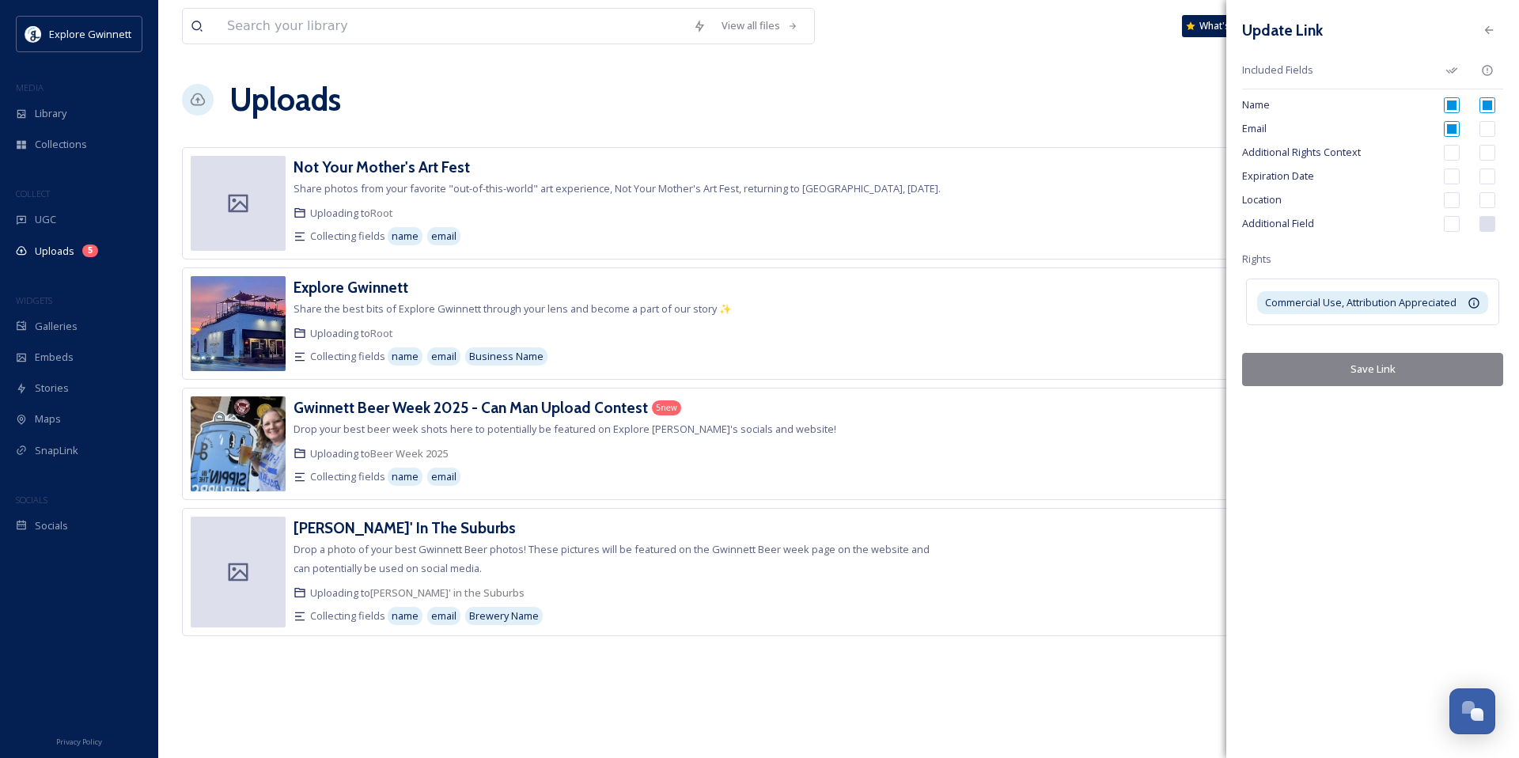
click at [588, 373] on button "Save Link" at bounding box center [1372, 369] width 261 height 32
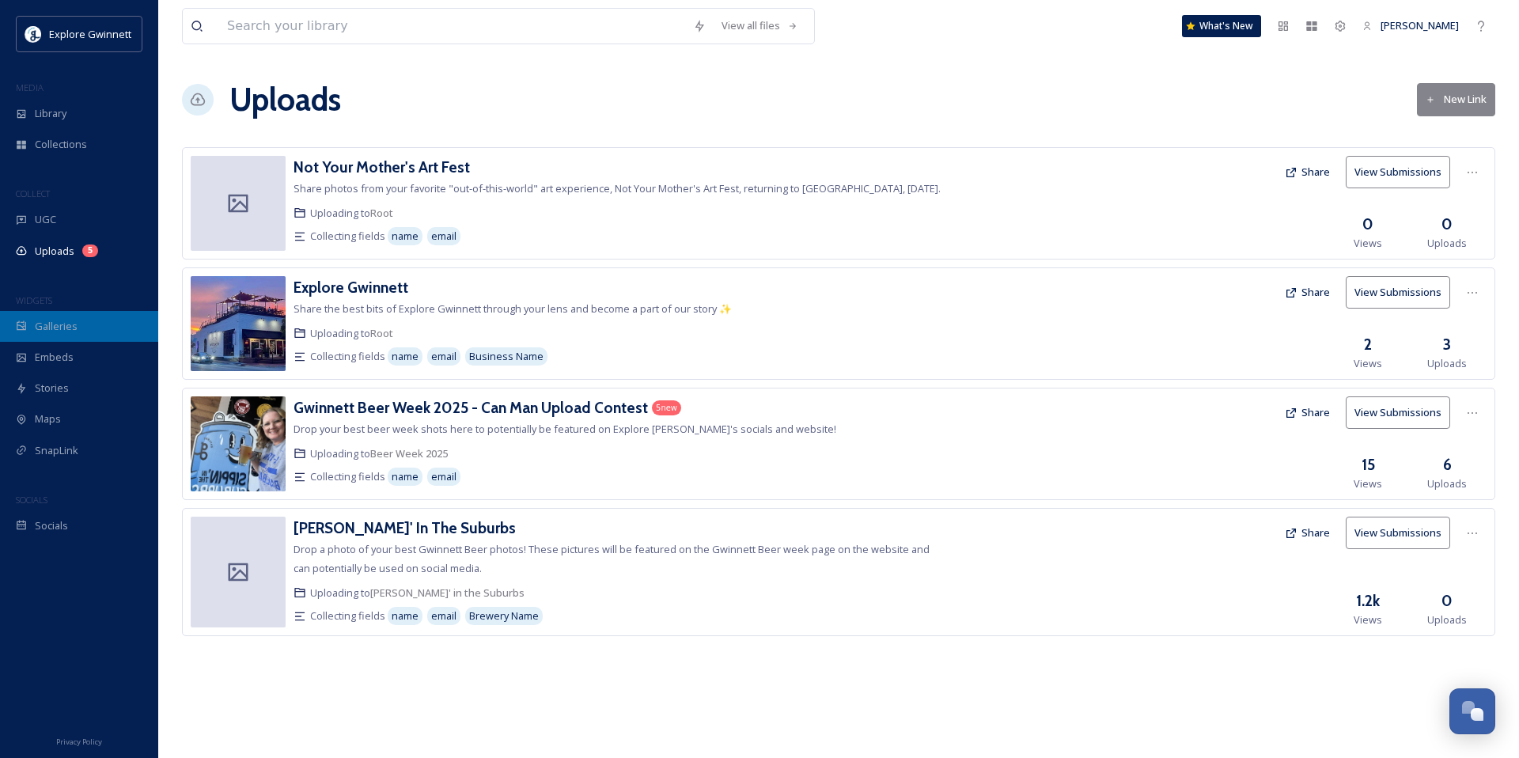
click at [55, 326] on span "Galleries" at bounding box center [56, 326] width 43 height 15
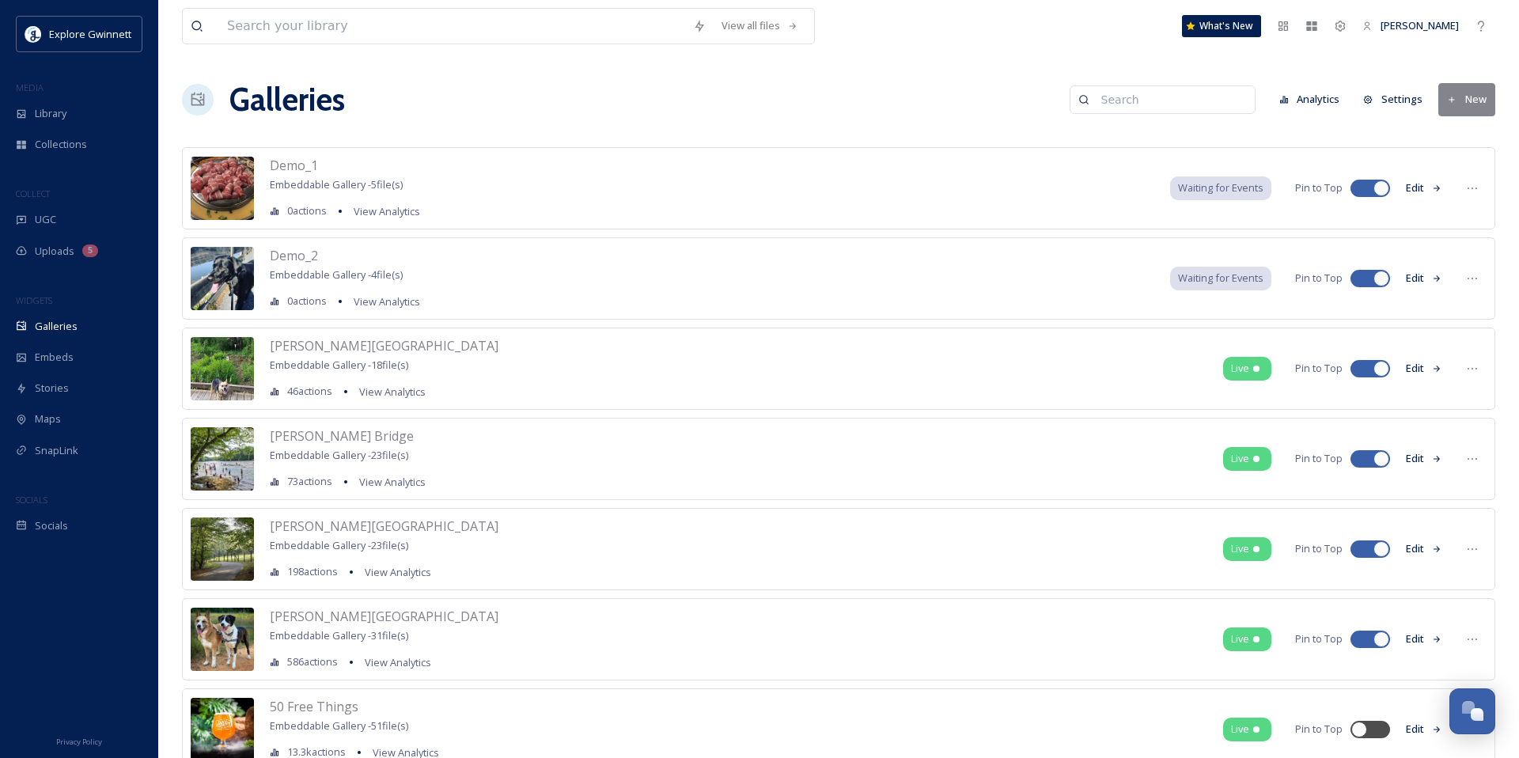
click at [588, 100] on button "New" at bounding box center [1466, 99] width 57 height 32
click at [588, 139] on span "Gallery" at bounding box center [1469, 136] width 33 height 15
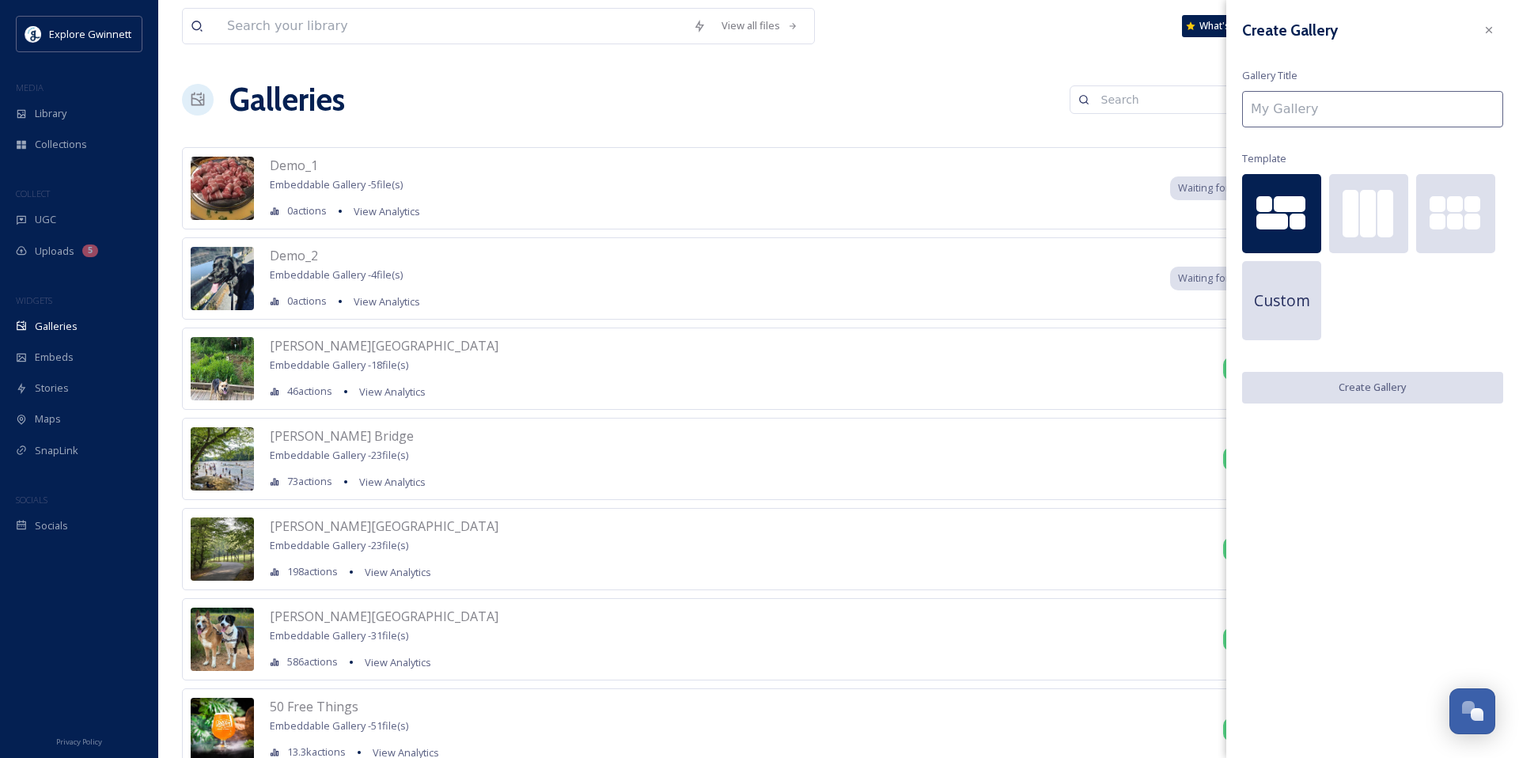
click at [588, 115] on input at bounding box center [1372, 109] width 261 height 36
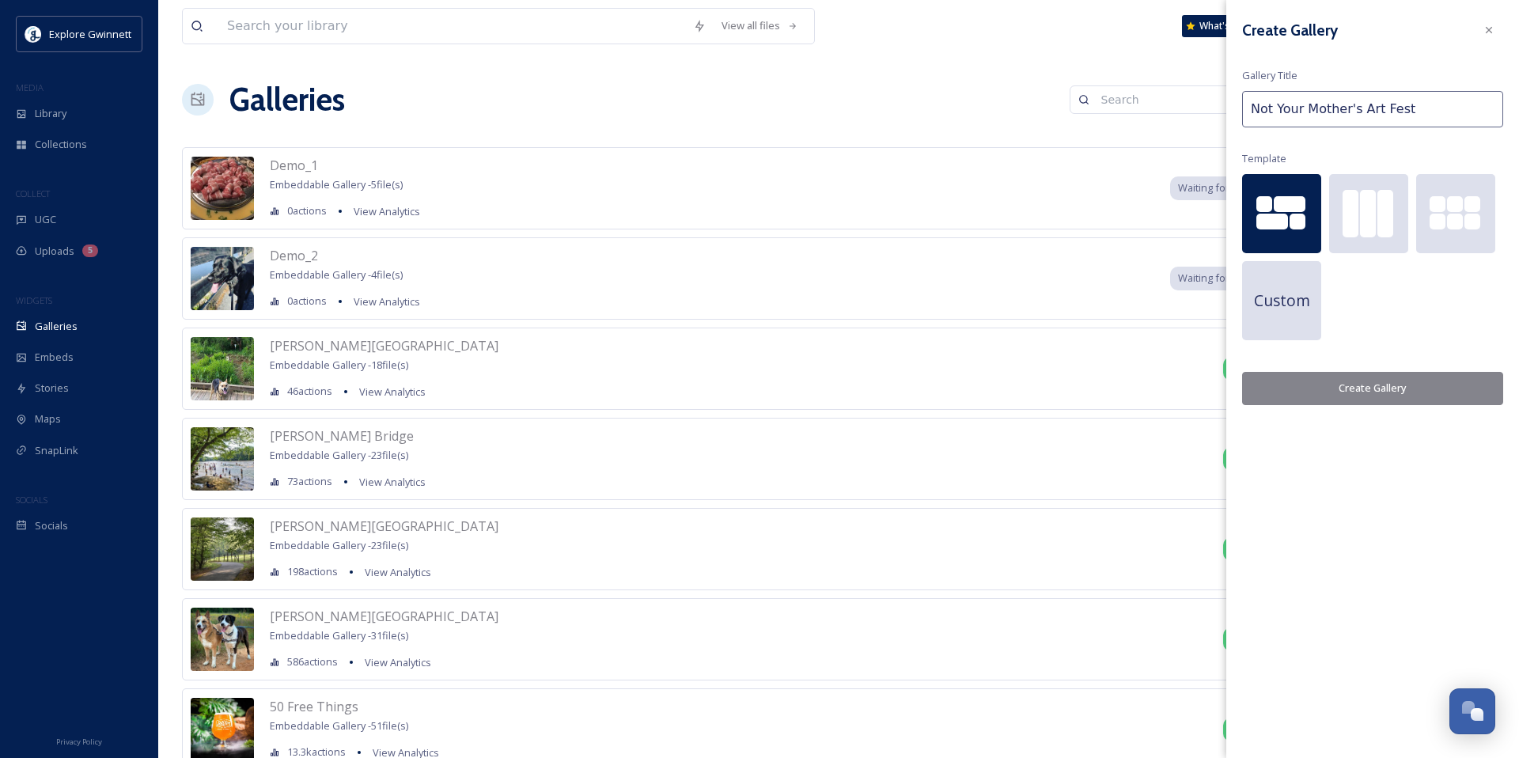
type input "Not Your Mother's Art Fest"
click at [588, 388] on button "Create Gallery" at bounding box center [1372, 388] width 261 height 32
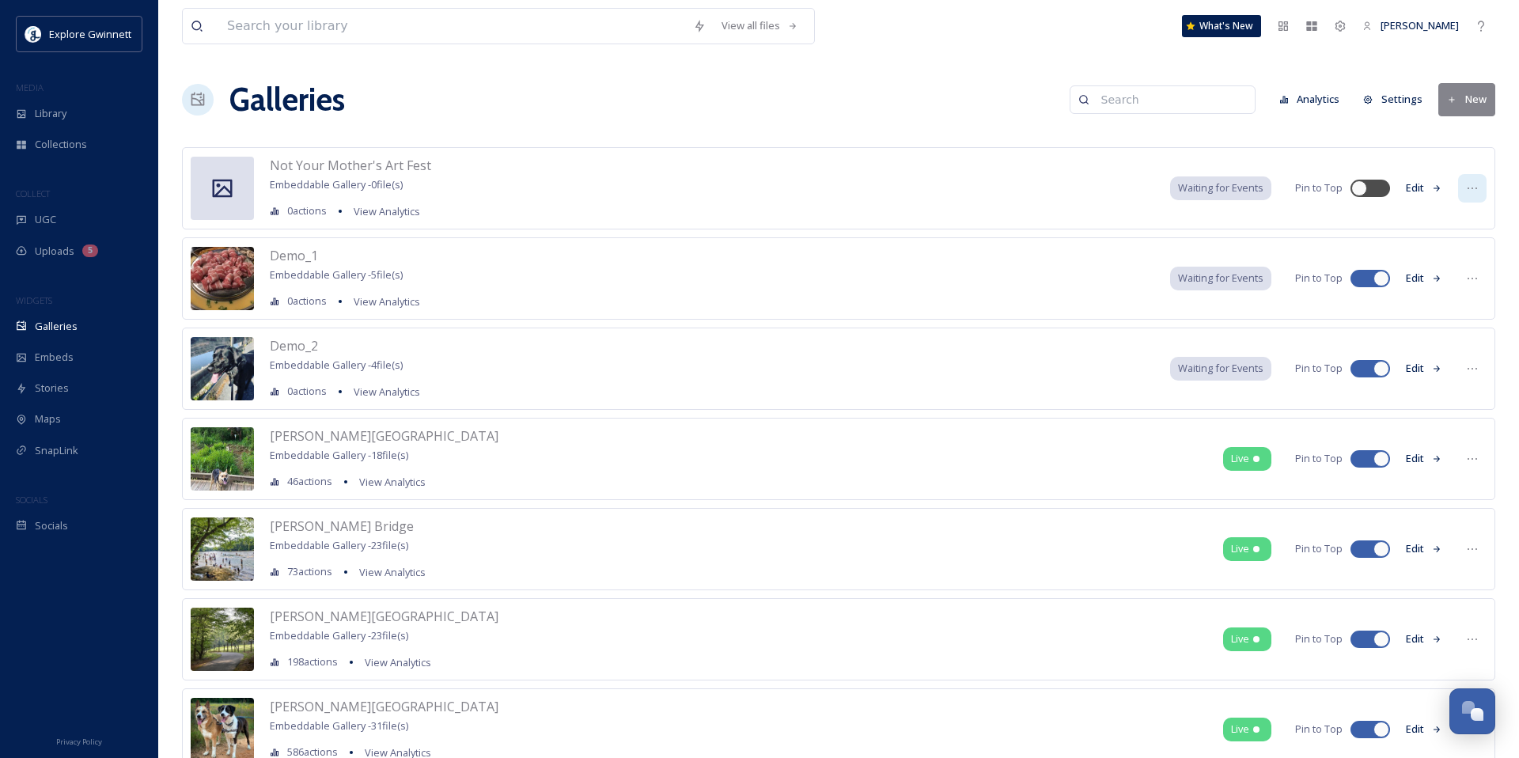
click at [588, 191] on icon at bounding box center [1472, 188] width 13 height 13
click at [588, 184] on button "Edit" at bounding box center [1424, 187] width 52 height 31
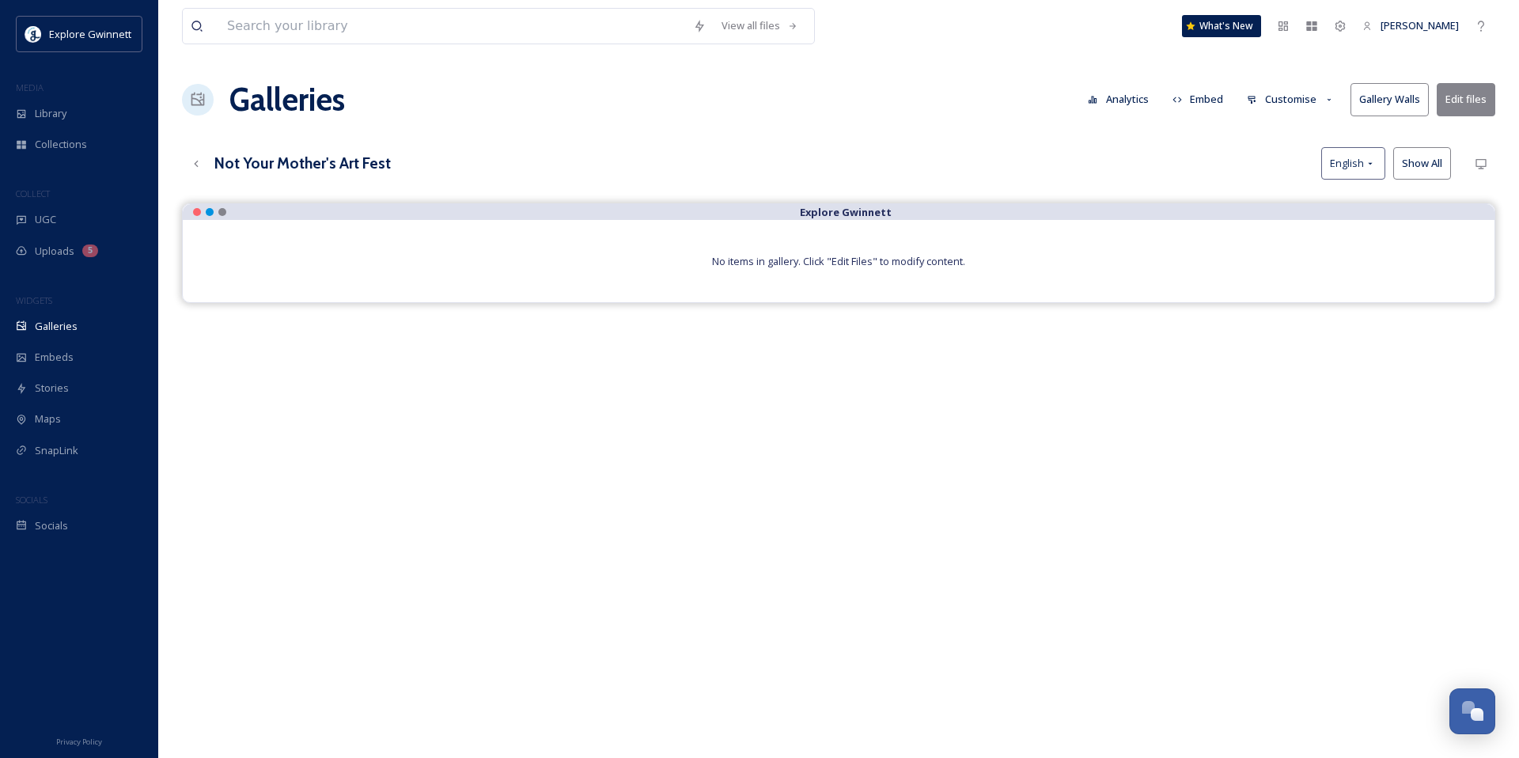
click at [588, 98] on button "Embed" at bounding box center [1197, 99] width 67 height 31
click at [588, 181] on div "View all files What's New [PERSON_NAME] Galleries Analytics Embed Customise Gal…" at bounding box center [838, 492] width 1360 height 985
click at [588, 98] on button "Embed" at bounding box center [1197, 99] width 67 height 31
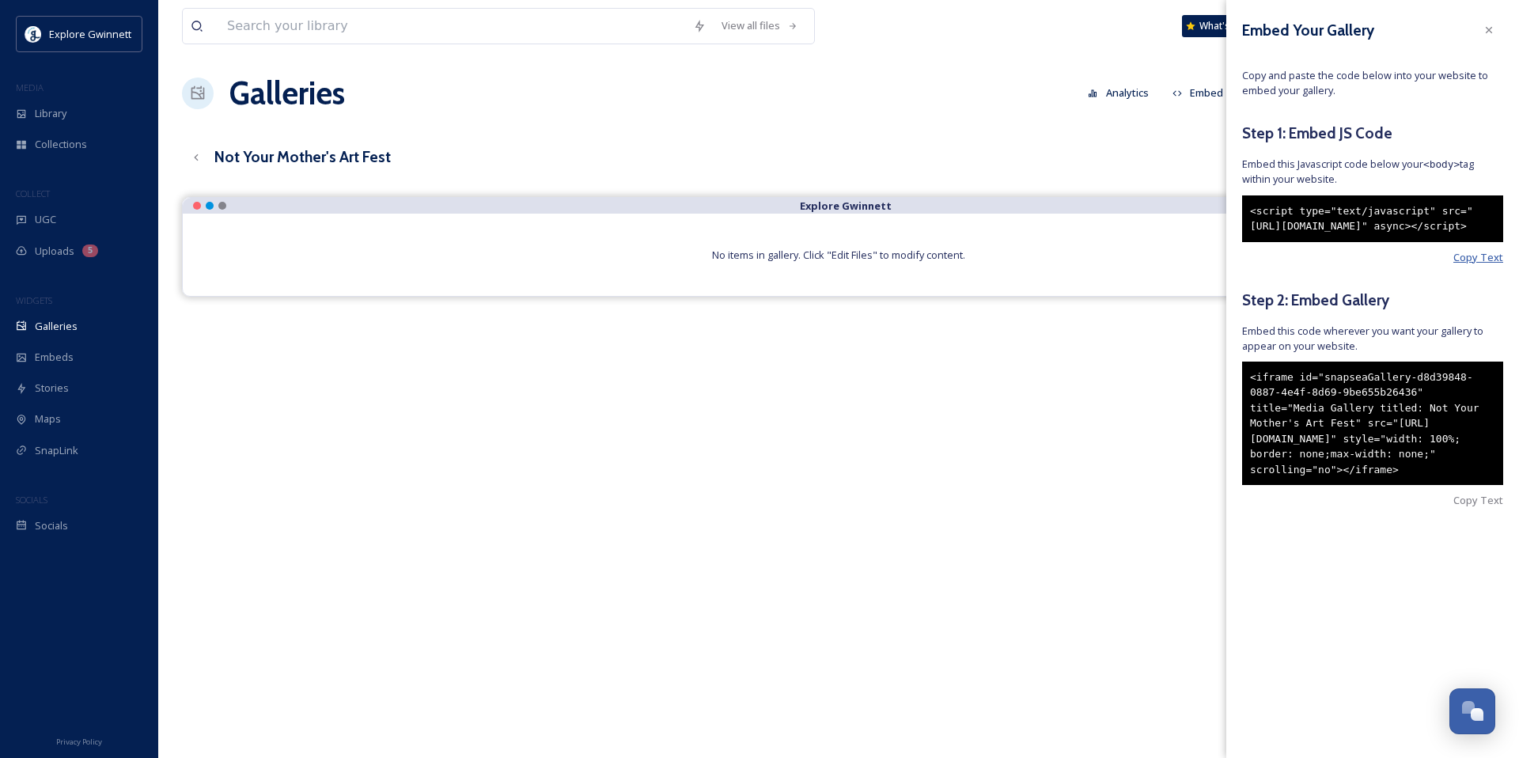
scroll to position [6, 0]
click at [588, 265] on span "Copy Text" at bounding box center [1478, 257] width 50 height 15
click at [588, 508] on span "Copy Text" at bounding box center [1478, 500] width 50 height 15
click at [588, 30] on icon at bounding box center [1488, 30] width 13 height 13
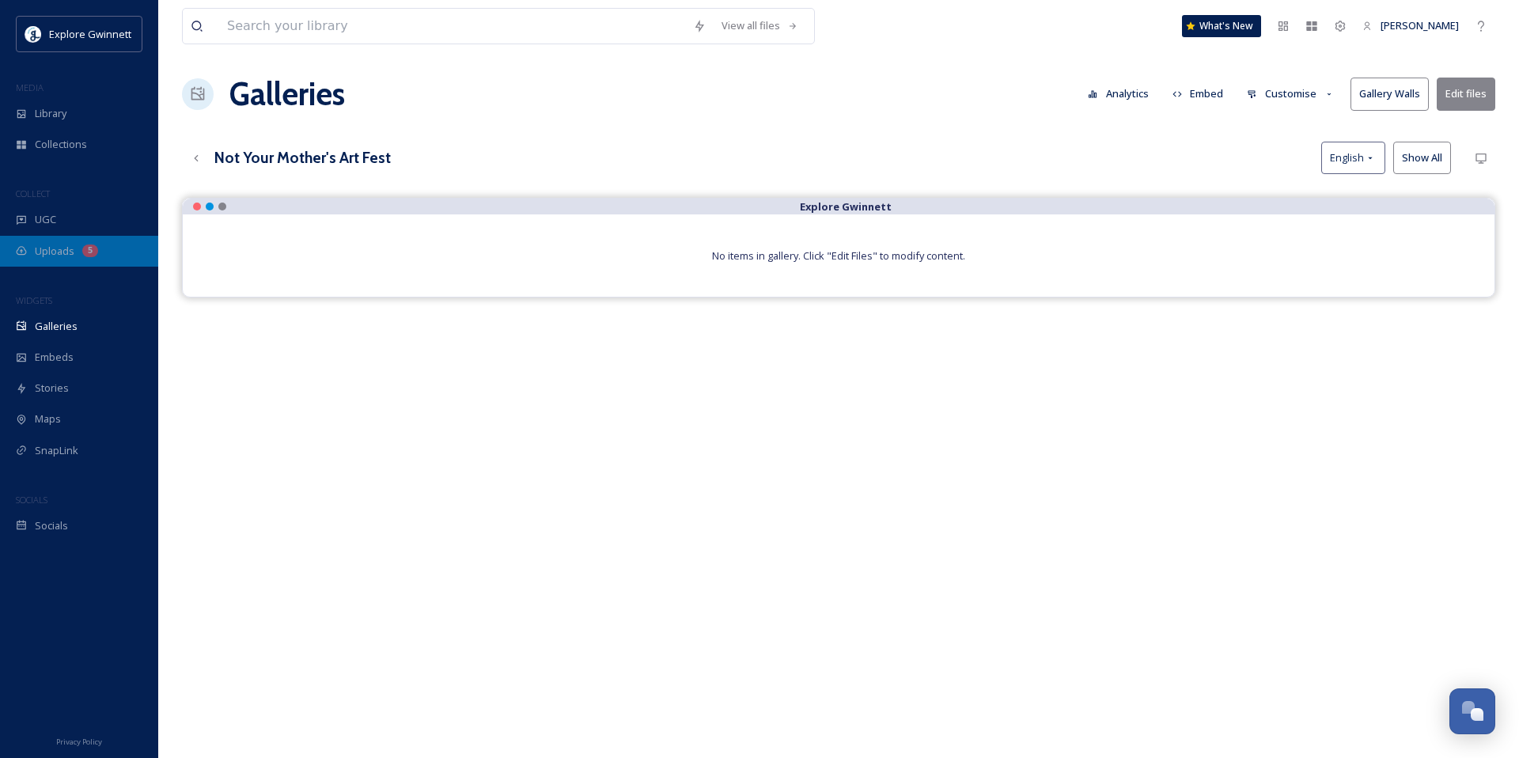
click at [51, 255] on span "Uploads" at bounding box center [55, 251] width 40 height 15
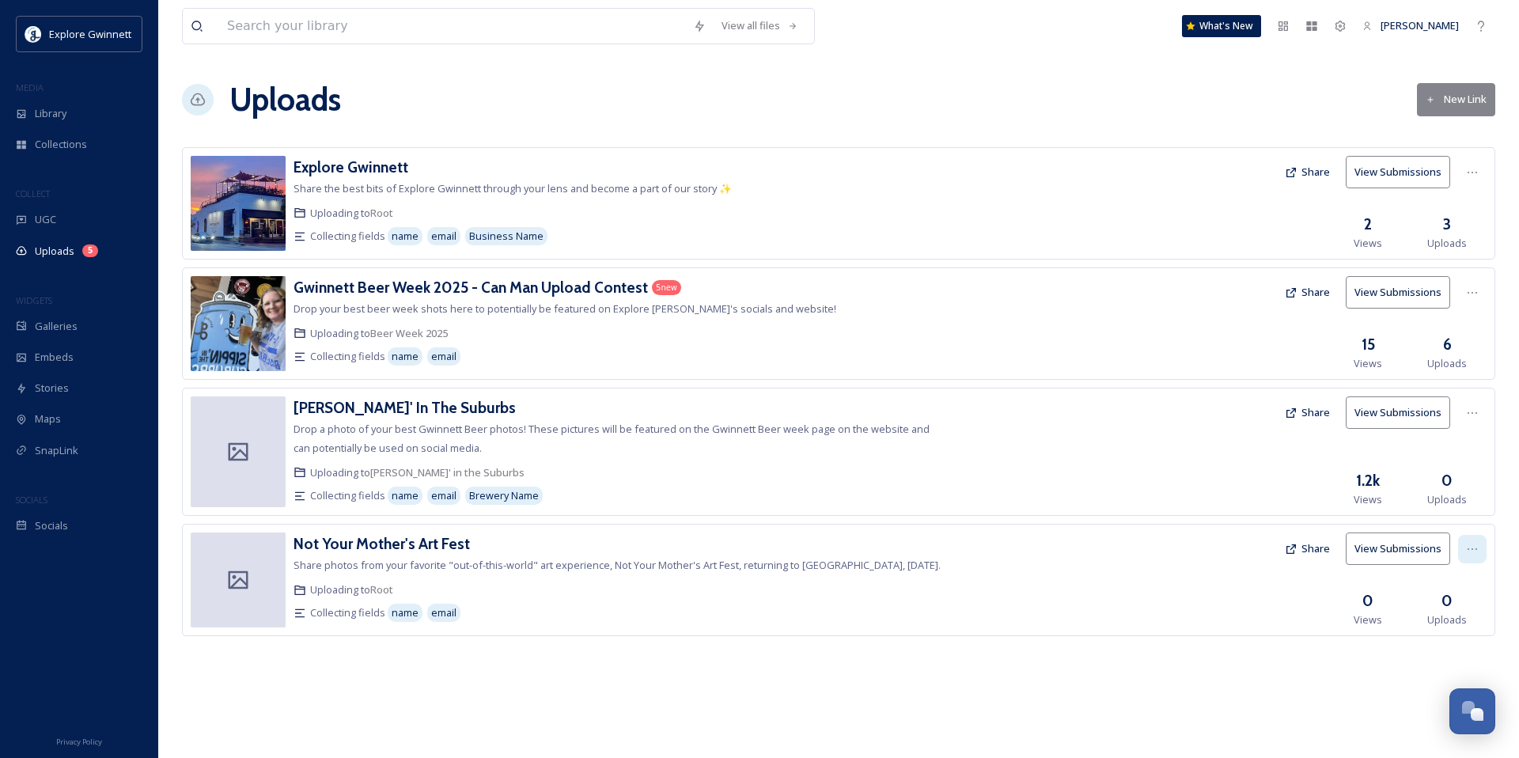
click at [588, 551] on icon at bounding box center [1472, 549] width 13 height 13
click at [588, 583] on span "View Link" at bounding box center [1455, 583] width 44 height 15
click at [588, 545] on button "Share" at bounding box center [1307, 548] width 61 height 31
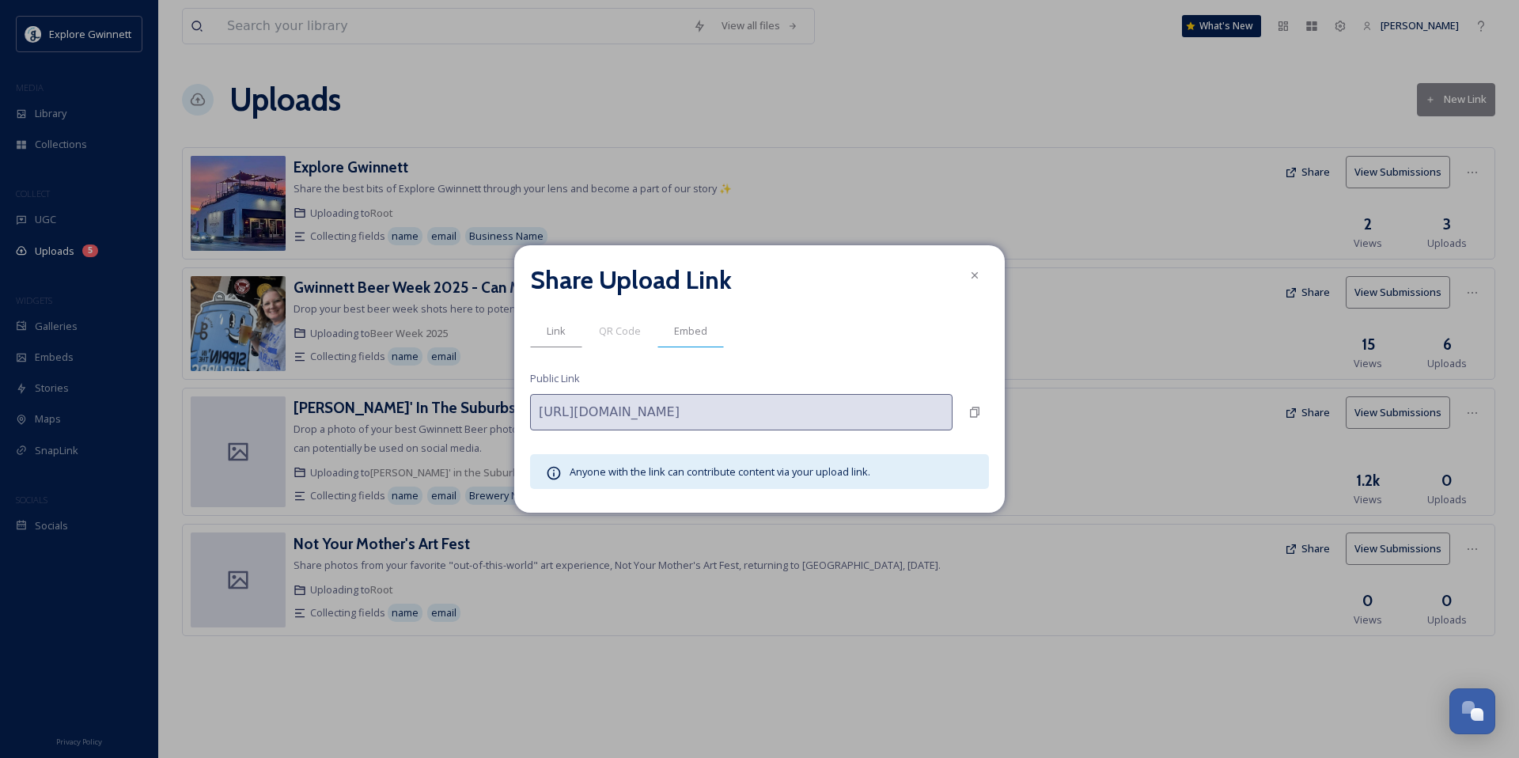
click at [588, 331] on span "Embed" at bounding box center [690, 330] width 33 height 15
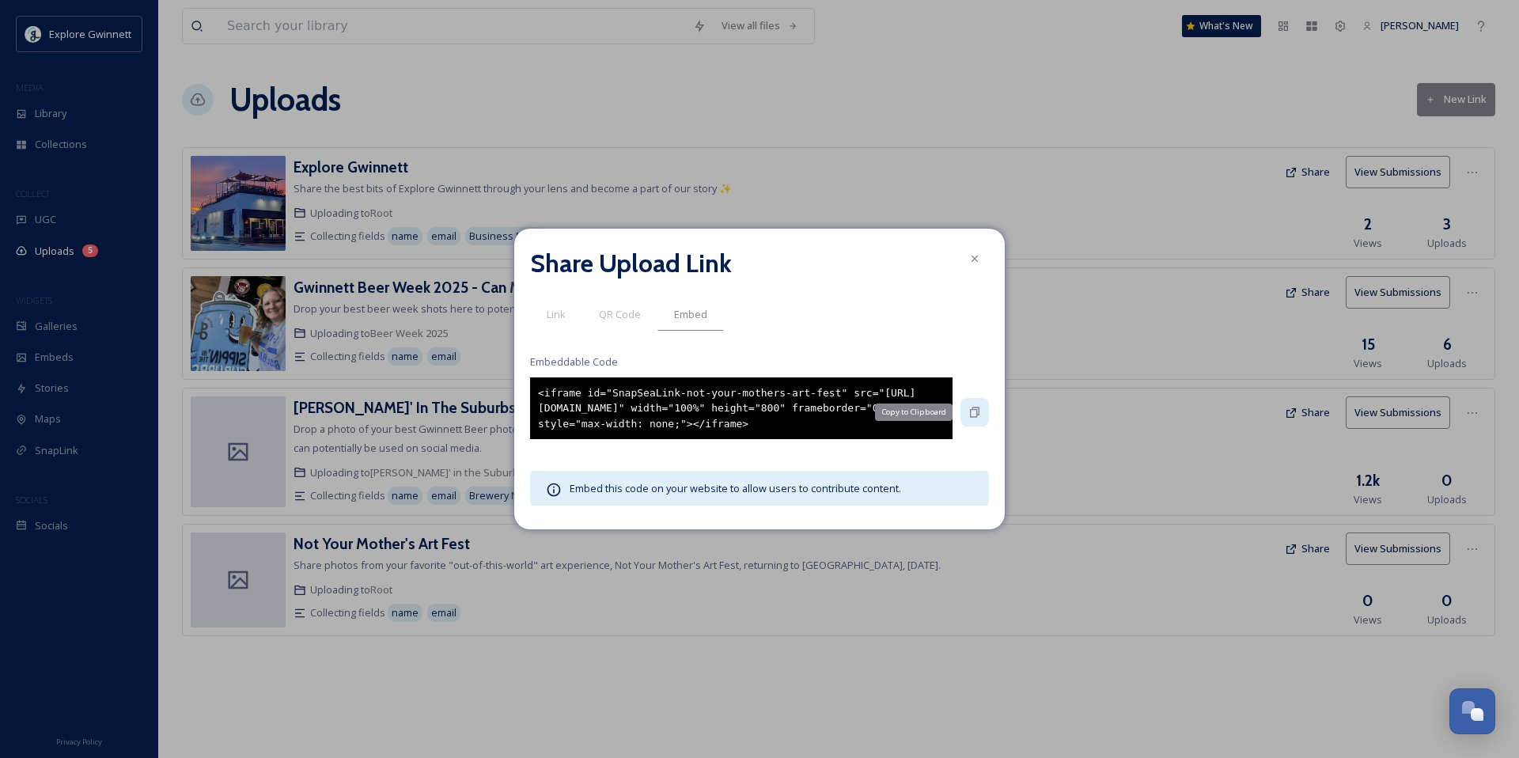
click at [588, 410] on icon at bounding box center [974, 412] width 13 height 13
drag, startPoint x: 698, startPoint y: 436, endPoint x: 532, endPoint y: 383, distance: 173.6
click at [532, 383] on div "<iframe id="SnapSeaLink-not-your-mothers-art-fest" src="[URL][DOMAIN_NAME]" wid…" at bounding box center [741, 408] width 422 height 62
copy div "<iframe id="SnapSeaLink-not-your-mothers-art-fest" src="[URL][DOMAIN_NAME]" wid…"
